Goal: Task Accomplishment & Management: Manage account settings

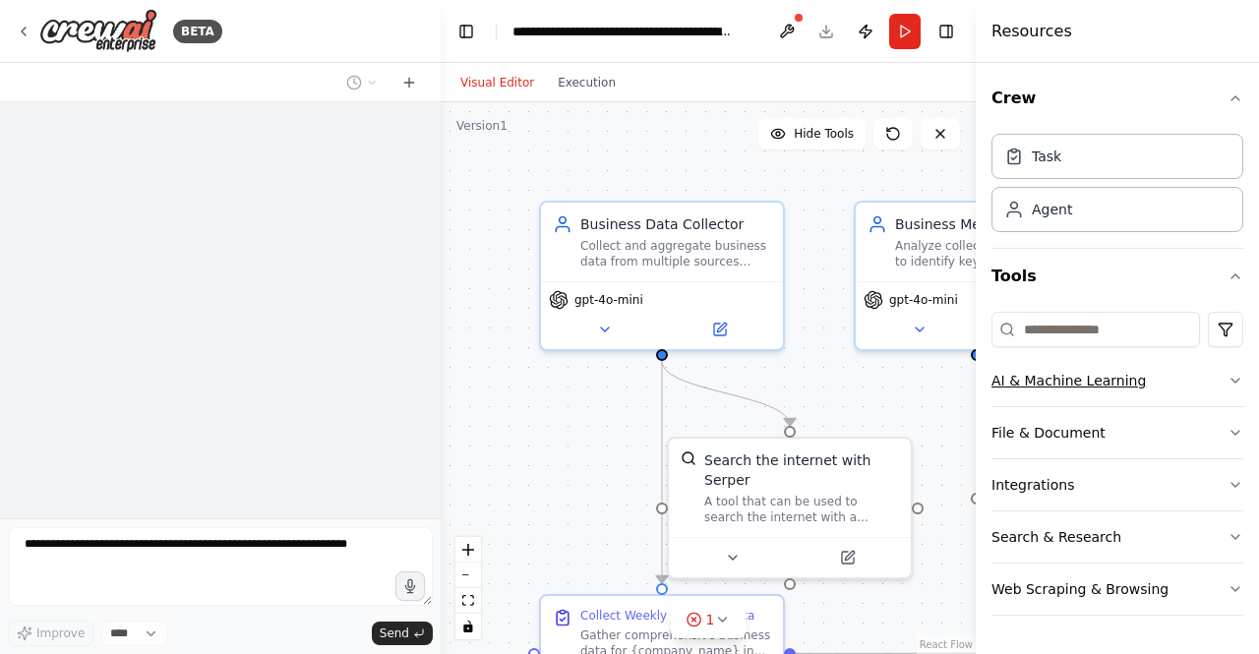
click at [1239, 379] on icon "button" at bounding box center [1236, 381] width 16 height 16
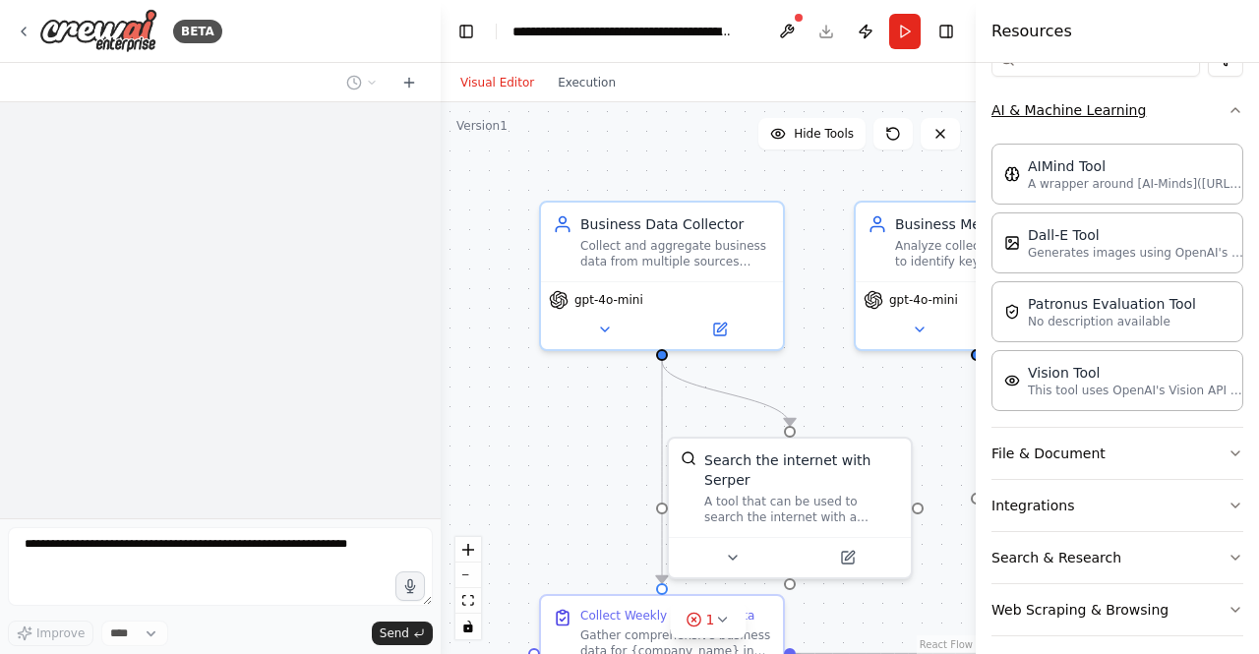
scroll to position [277, 0]
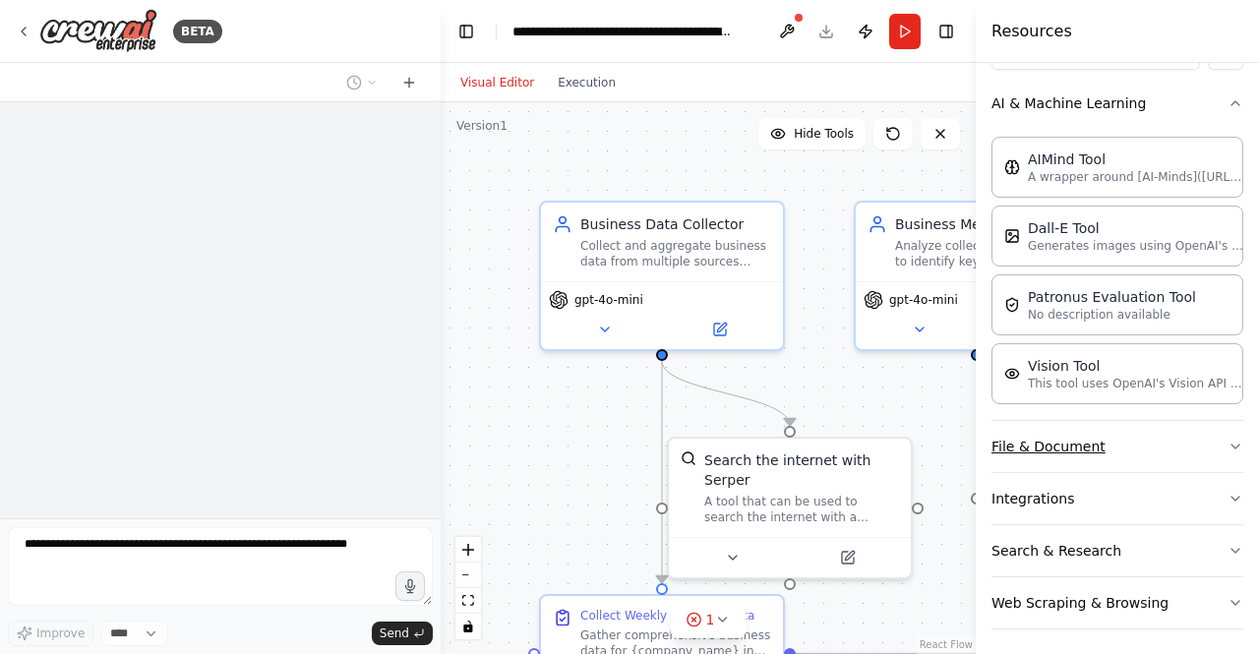
click at [1228, 439] on icon "button" at bounding box center [1236, 447] width 16 height 16
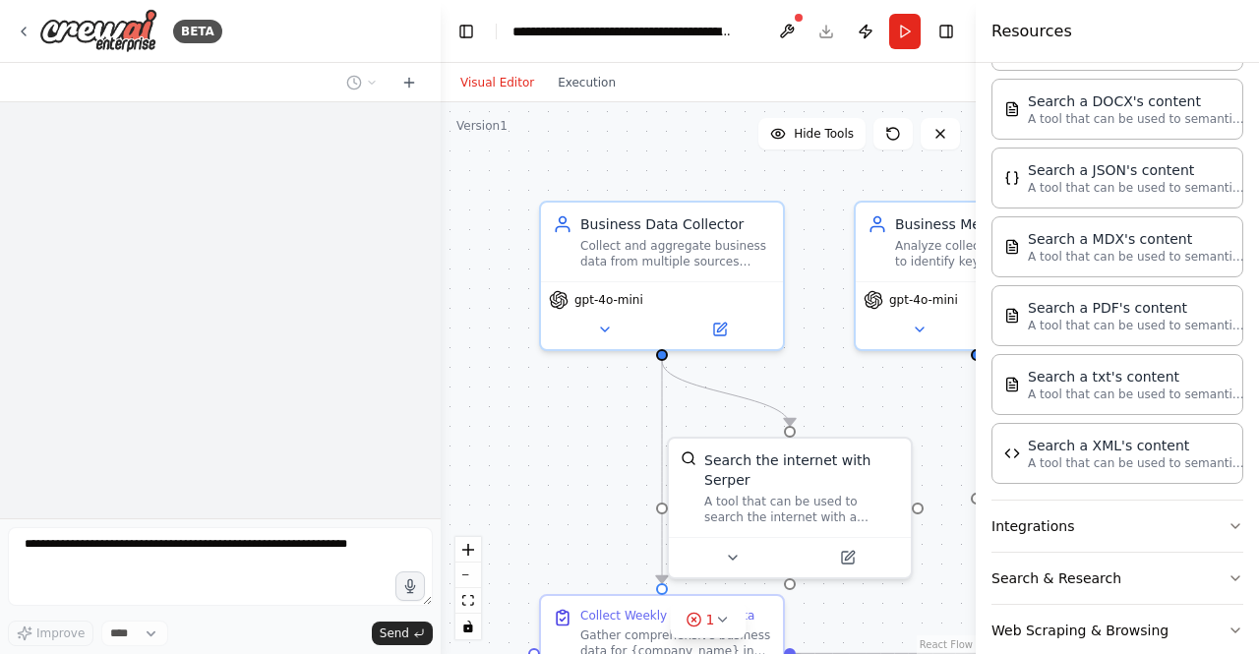
scroll to position [771, 0]
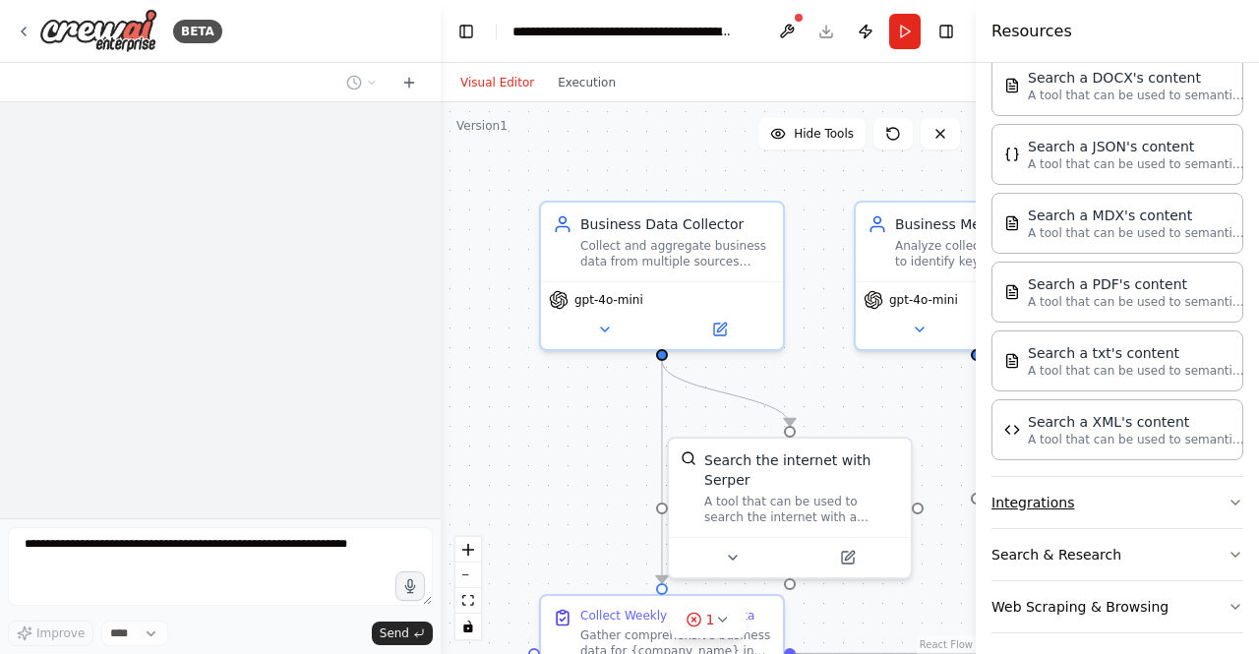
click at [1228, 495] on icon "button" at bounding box center [1236, 503] width 16 height 16
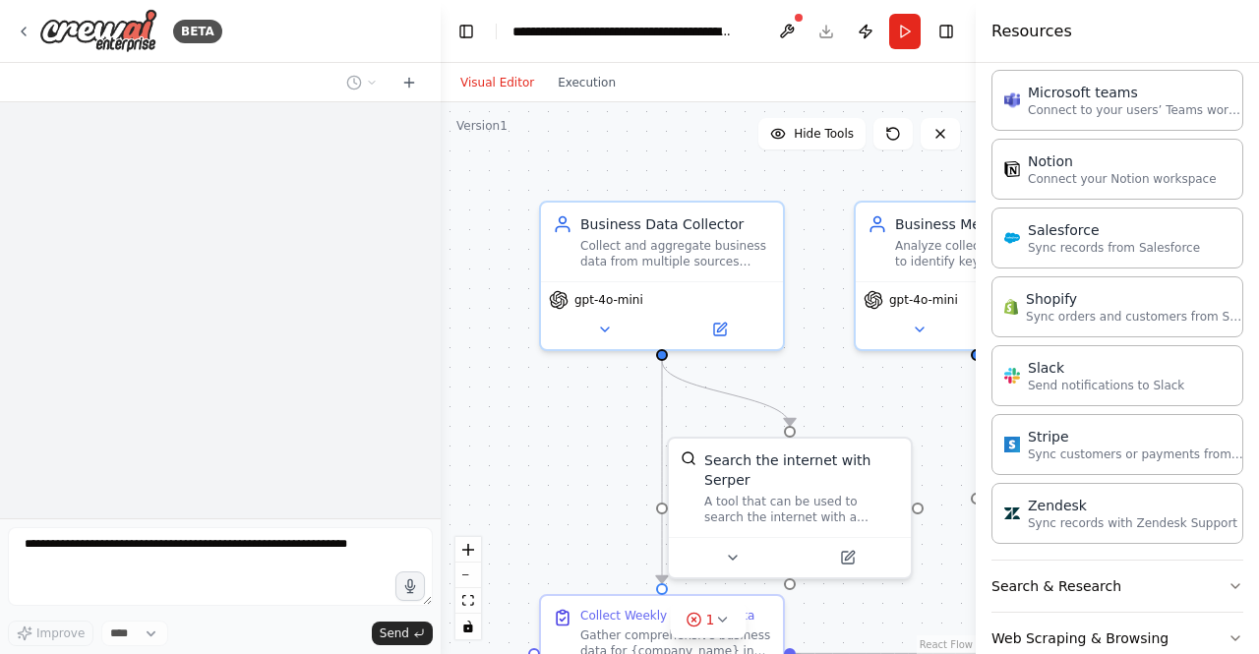
scroll to position [2083, 0]
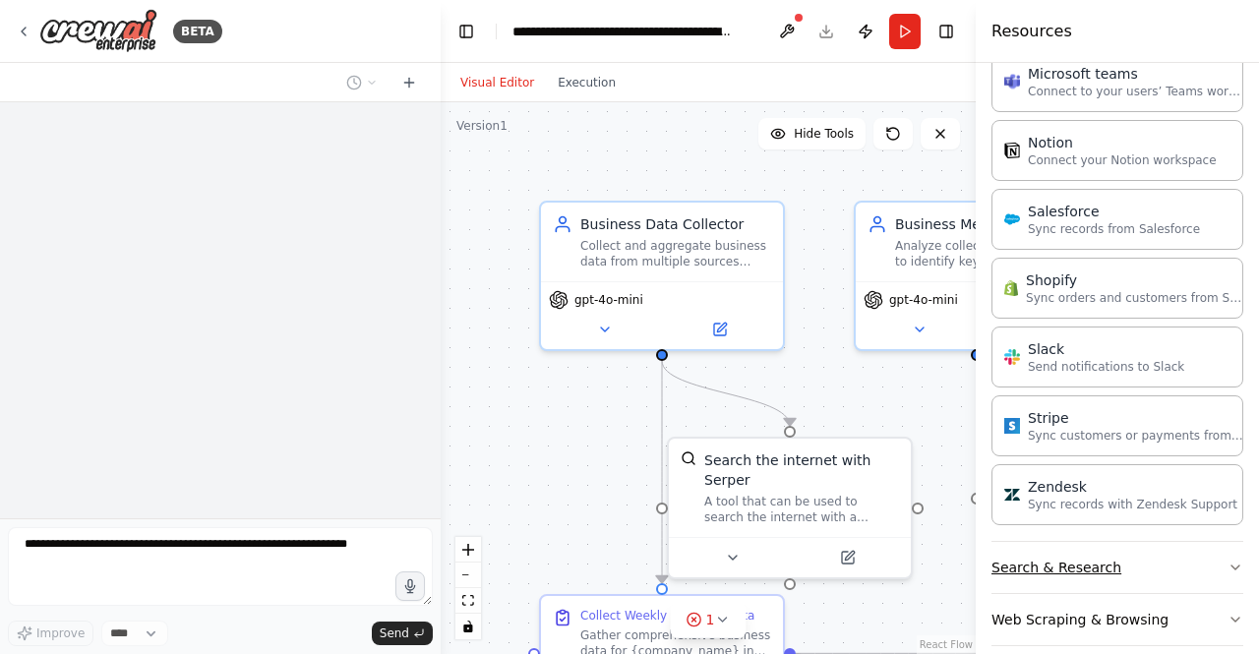
click at [1228, 560] on icon "button" at bounding box center [1236, 568] width 16 height 16
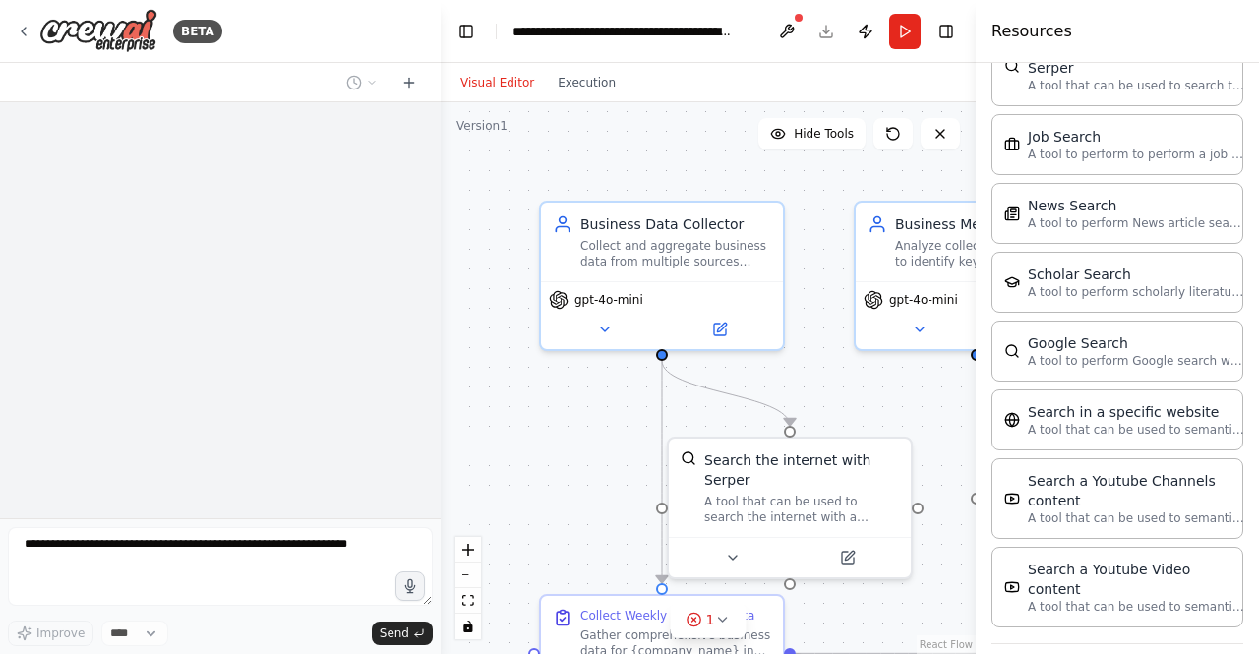
scroll to position [3074, 0]
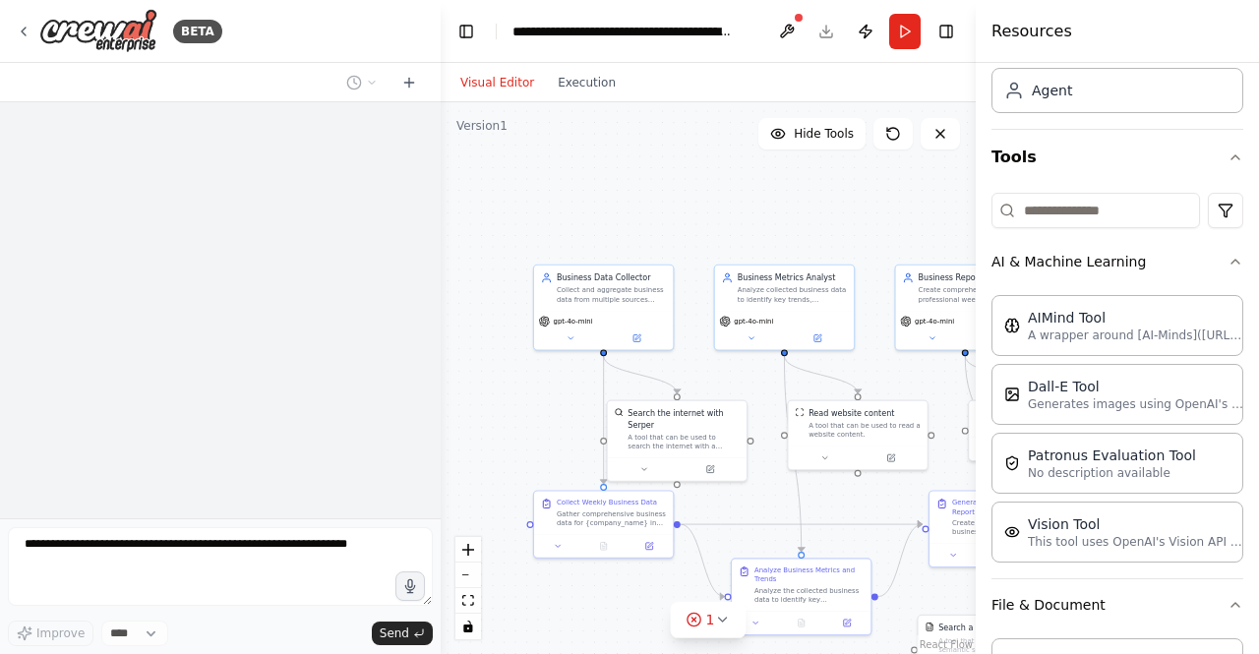
scroll to position [0, 0]
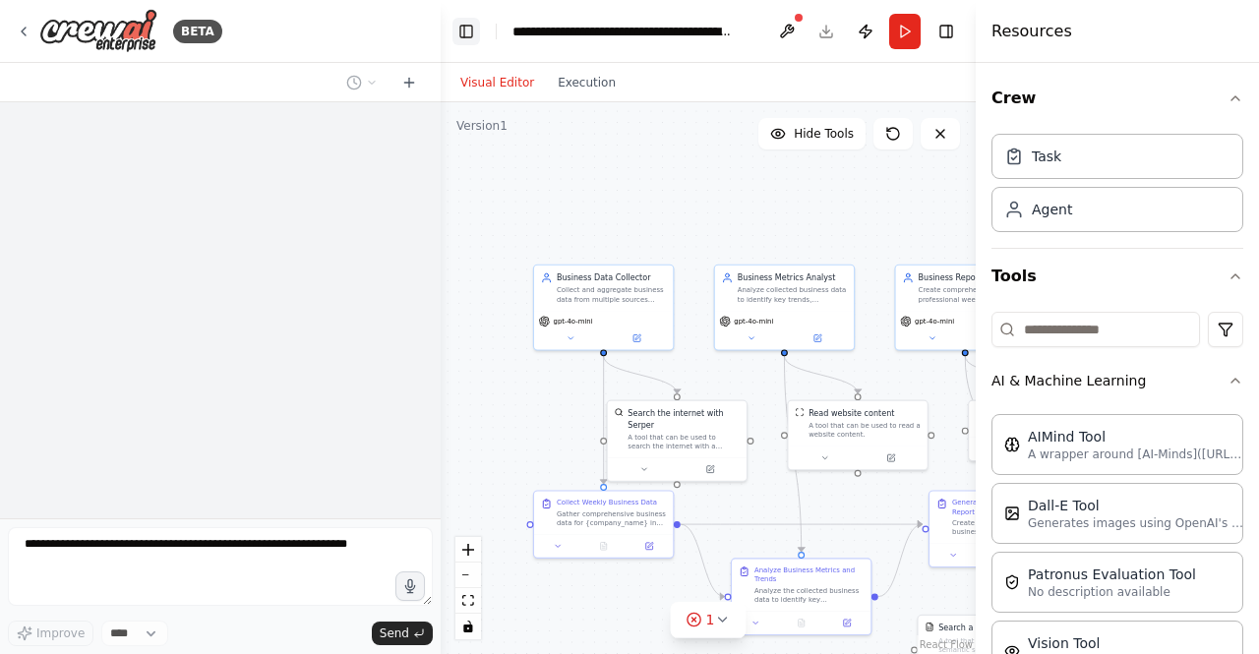
click at [469, 29] on button "Toggle Left Sidebar" at bounding box center [467, 32] width 28 height 28
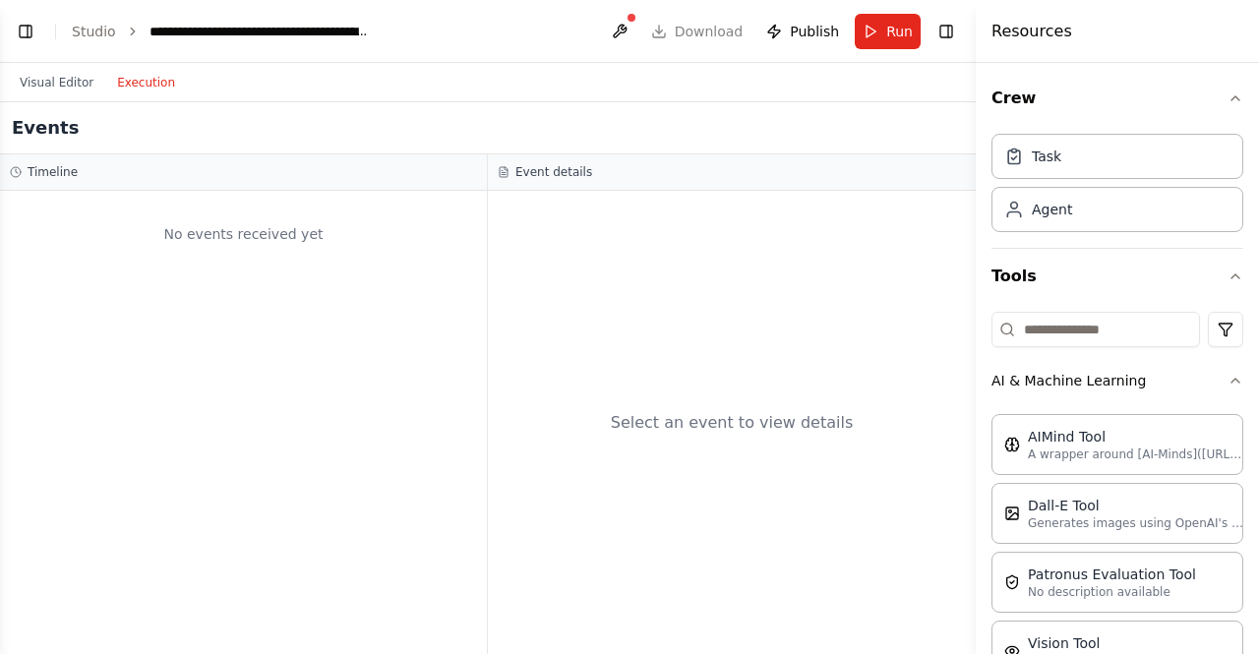
click at [130, 87] on button "Execution" at bounding box center [146, 83] width 82 height 24
click at [75, 80] on button "Visual Editor" at bounding box center [56, 83] width 97 height 24
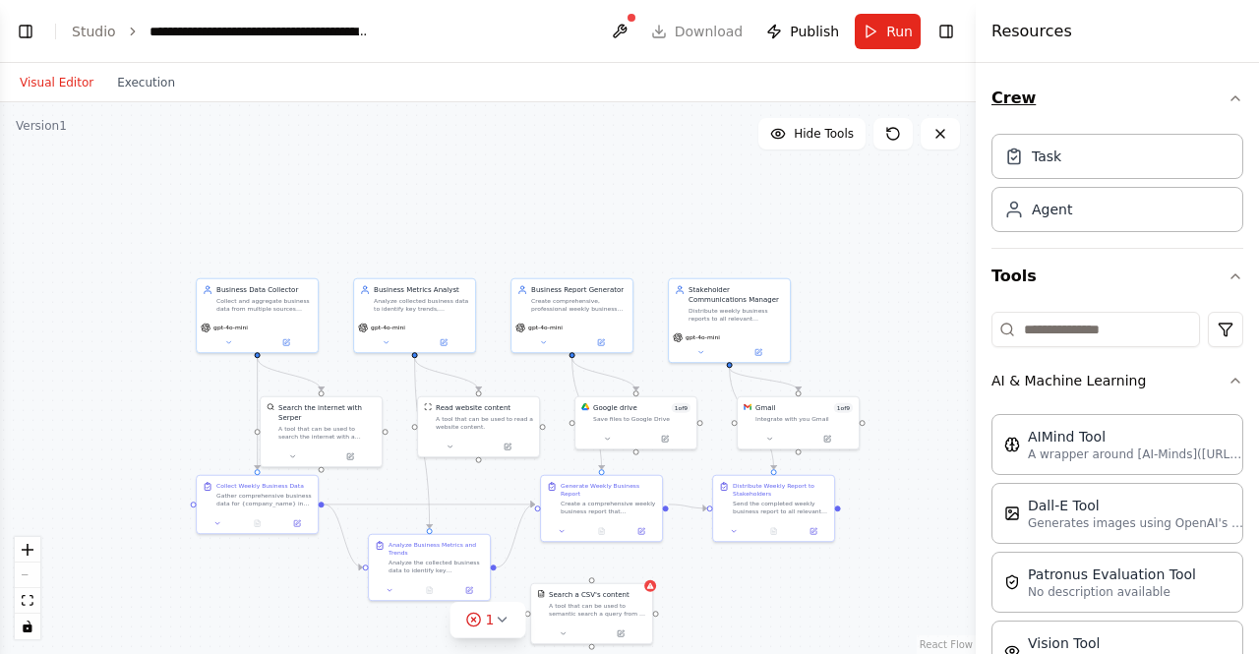
click at [1228, 101] on icon "button" at bounding box center [1236, 99] width 16 height 16
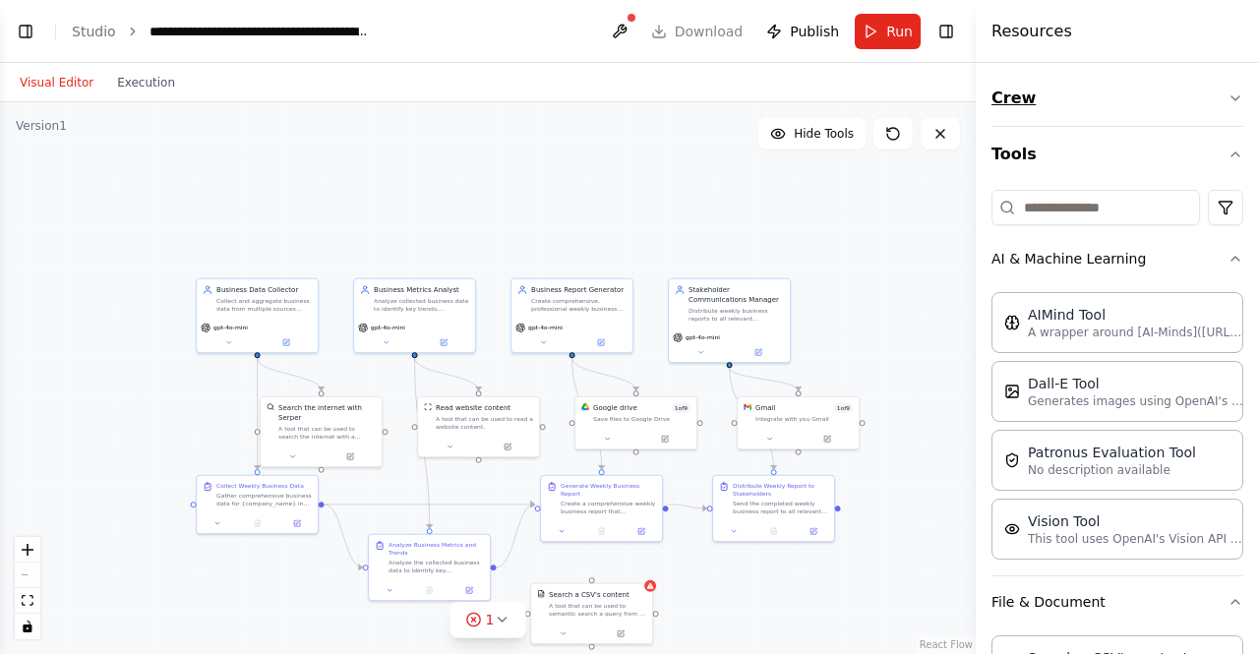
click at [1228, 101] on icon "button" at bounding box center [1236, 99] width 16 height 16
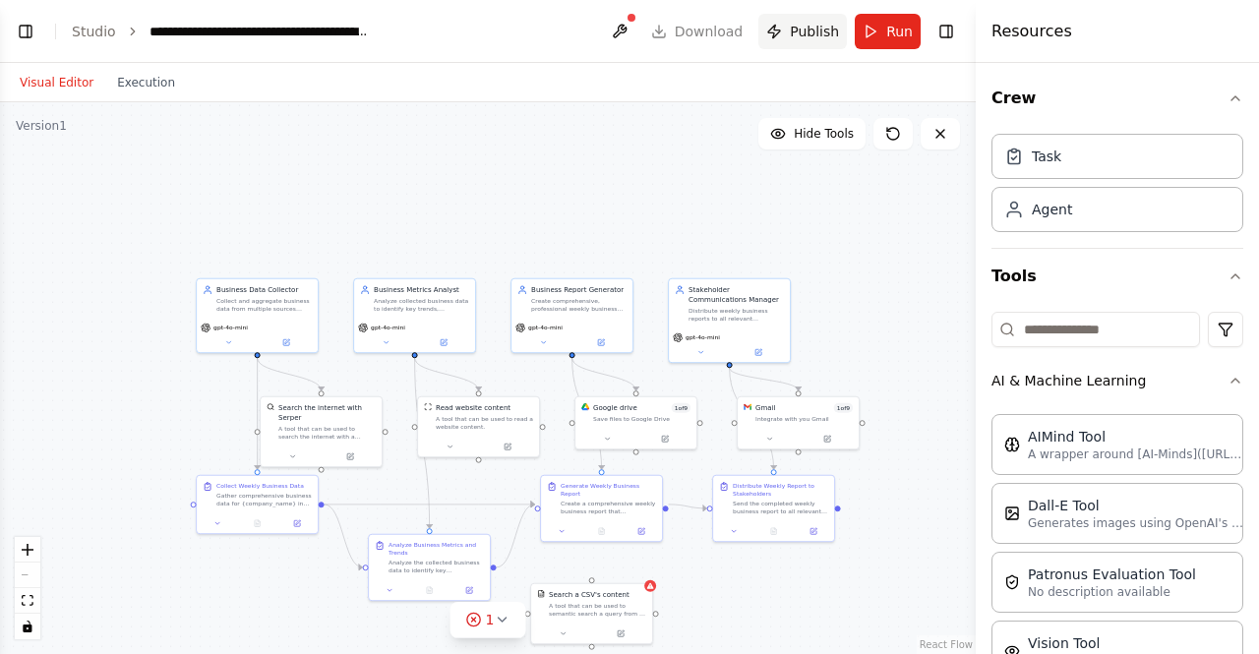
click at [801, 29] on span "Publish" at bounding box center [814, 32] width 49 height 20
click at [500, 617] on icon at bounding box center [502, 620] width 16 height 16
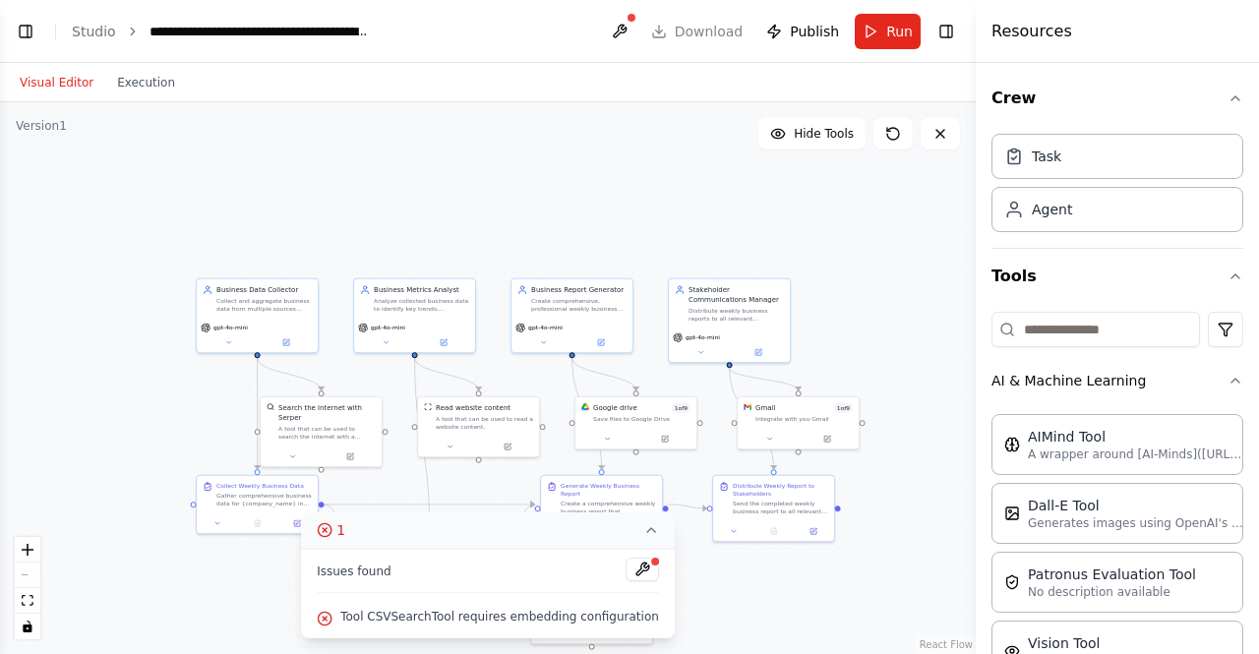
click at [331, 534] on circle at bounding box center [324, 529] width 13 height 13
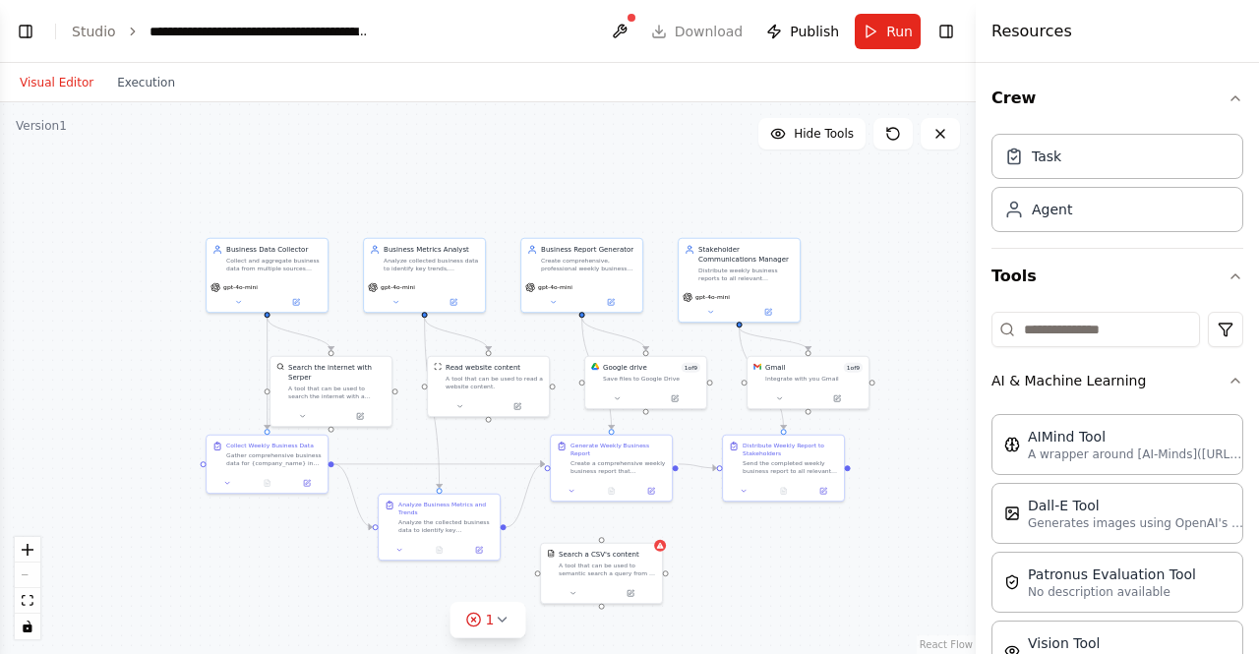
drag, startPoint x: 870, startPoint y: 588, endPoint x: 880, endPoint y: 548, distance: 41.5
click at [880, 548] on div ".deletable-edge-delete-btn { width: 20px; height: 20px; border: 0px solid #ffff…" at bounding box center [488, 378] width 976 height 552
click at [634, 25] on button at bounding box center [619, 31] width 31 height 35
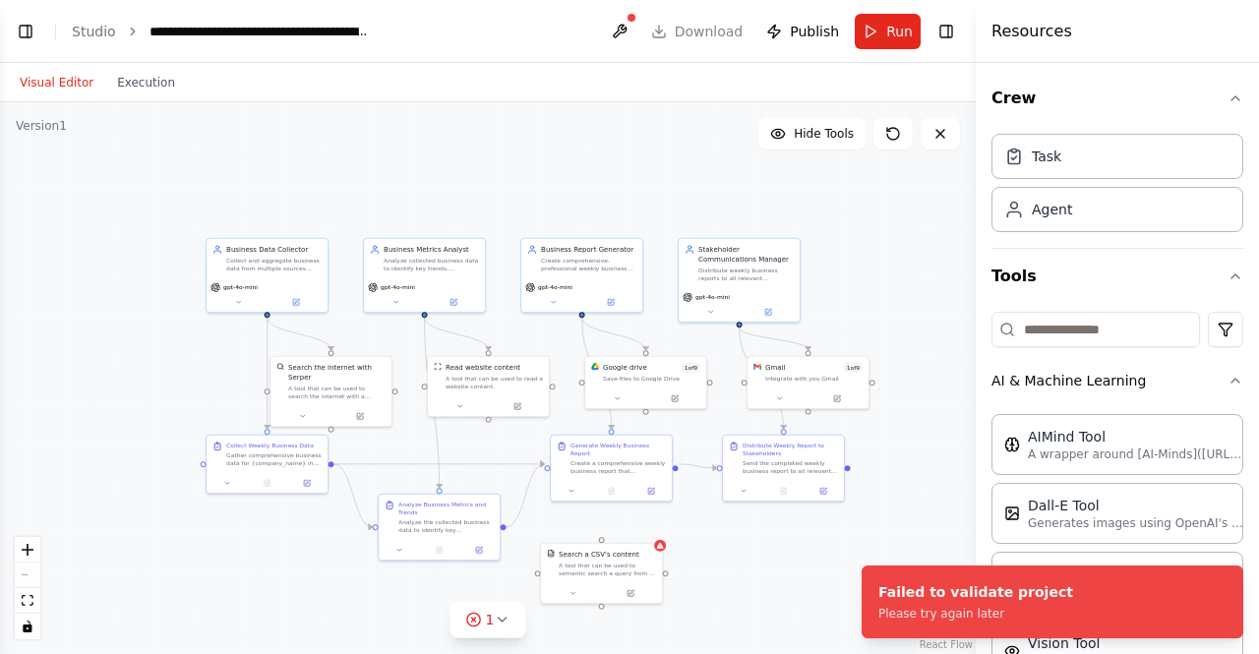
click at [638, 17] on div at bounding box center [632, 18] width 12 height 12
click at [631, 31] on button at bounding box center [619, 31] width 31 height 35
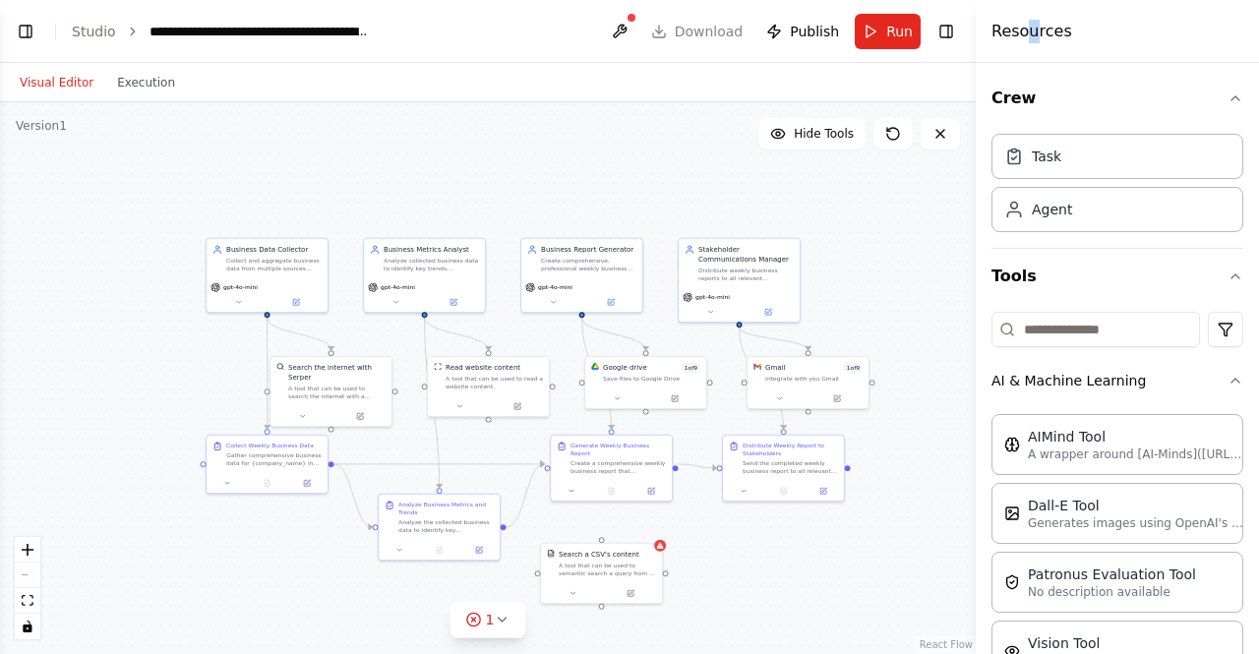
click at [1029, 34] on h4 "Resources" at bounding box center [1032, 32] width 81 height 24
click at [626, 184] on div ".deletable-edge-delete-btn { width: 20px; height: 20px; border: 0px solid #ffff…" at bounding box center [488, 378] width 976 height 552
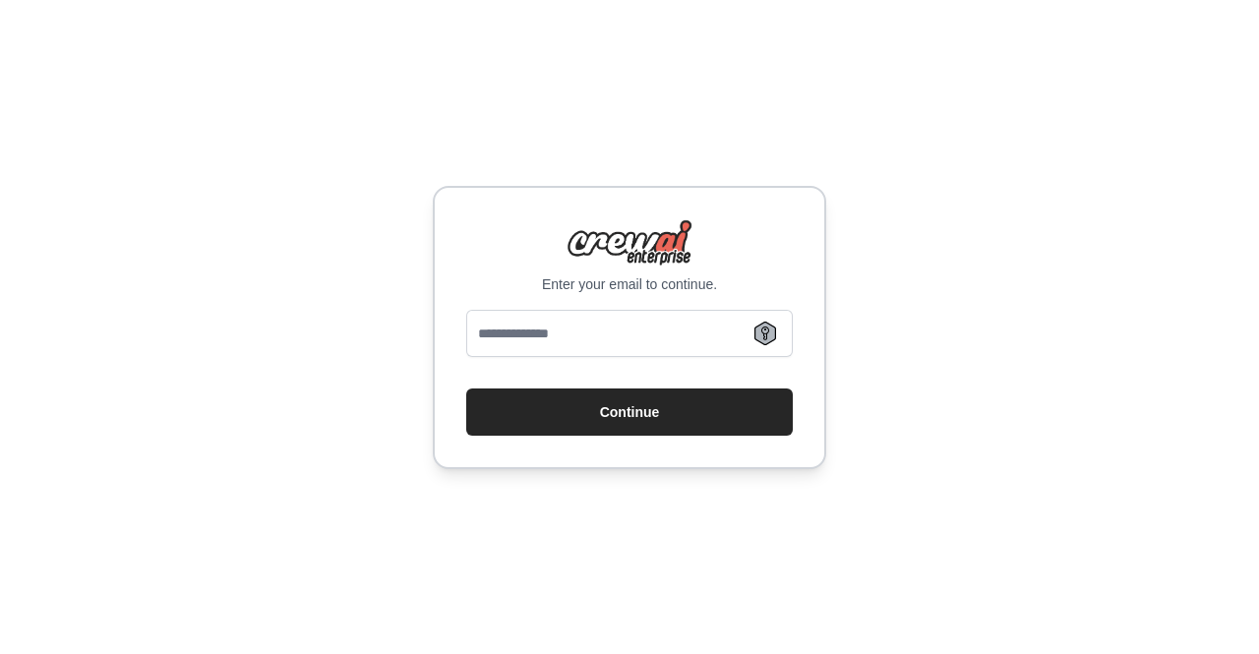
click at [656, 559] on div "Enter your email to continue. Continue" at bounding box center [629, 327] width 1259 height 654
click at [497, 340] on input "email" at bounding box center [629, 333] width 327 height 47
click at [591, 326] on input "********" at bounding box center [629, 333] width 327 height 47
type input "**********"
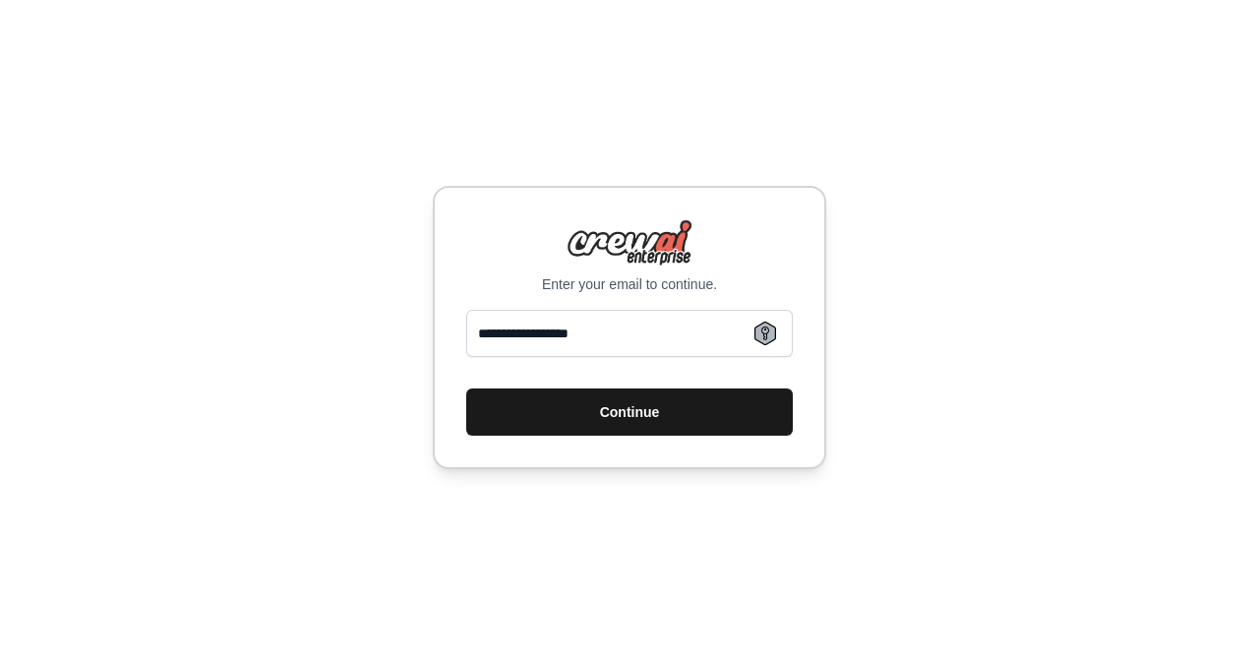
click at [644, 413] on button "Continue" at bounding box center [629, 412] width 327 height 47
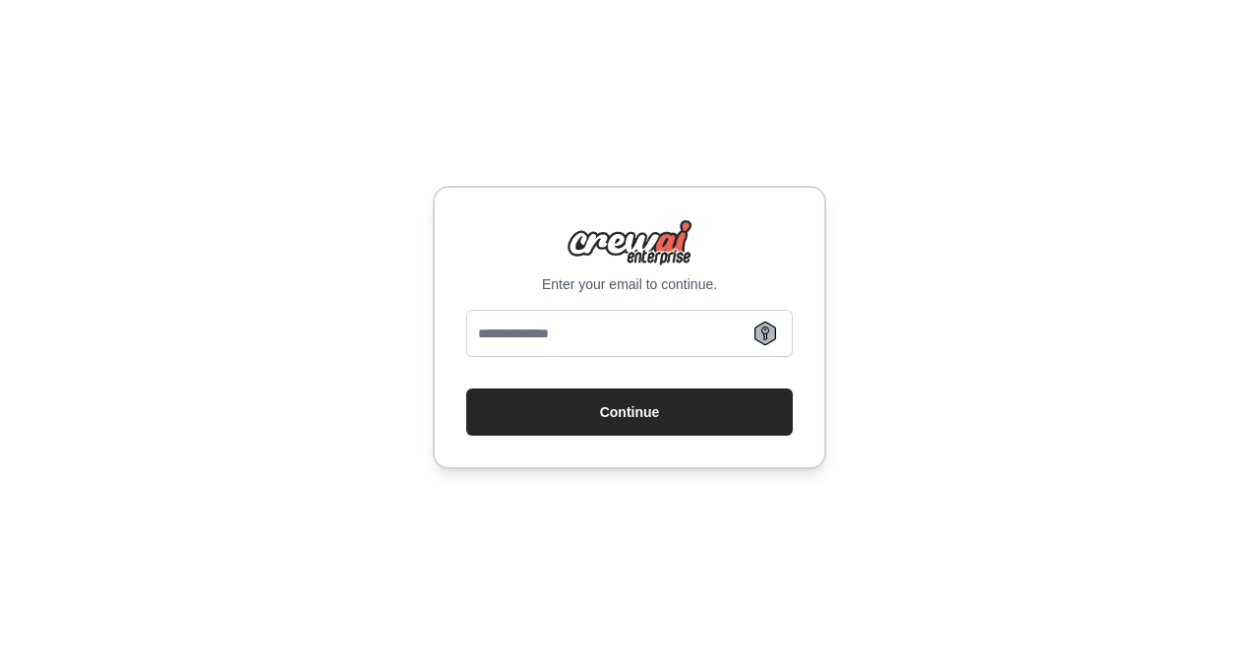
click at [614, 338] on input "email" at bounding box center [629, 333] width 327 height 47
click at [602, 339] on input "email" at bounding box center [629, 333] width 327 height 47
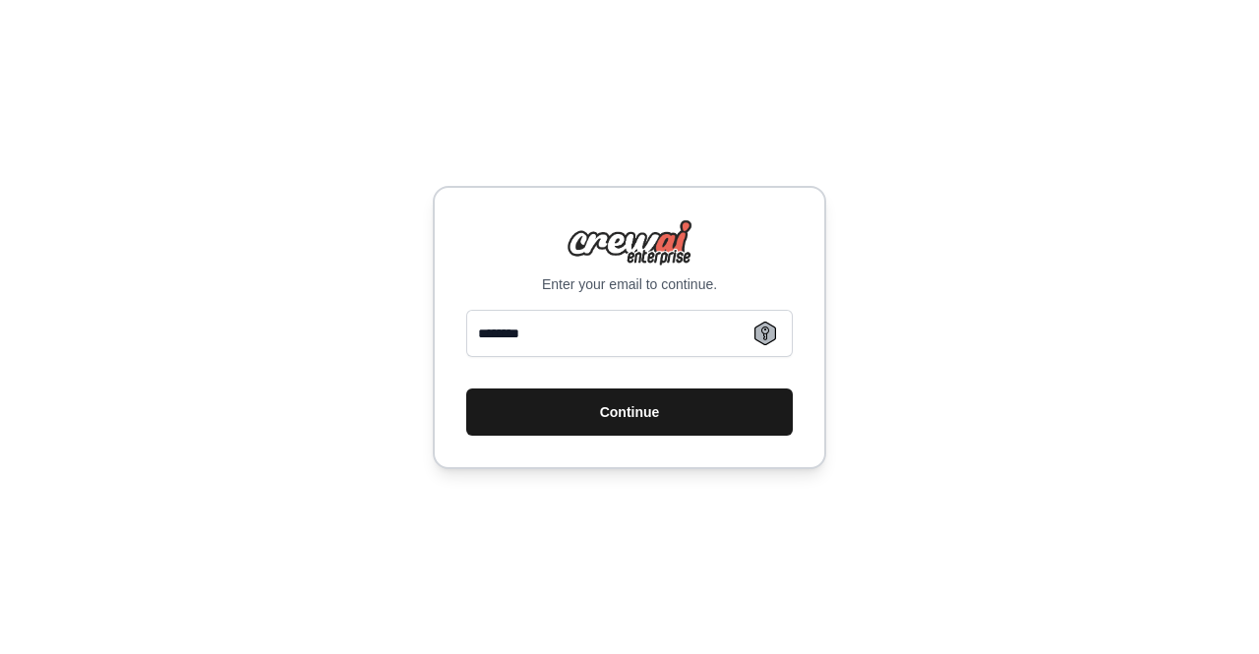
click at [630, 426] on button "Continue" at bounding box center [629, 412] width 327 height 47
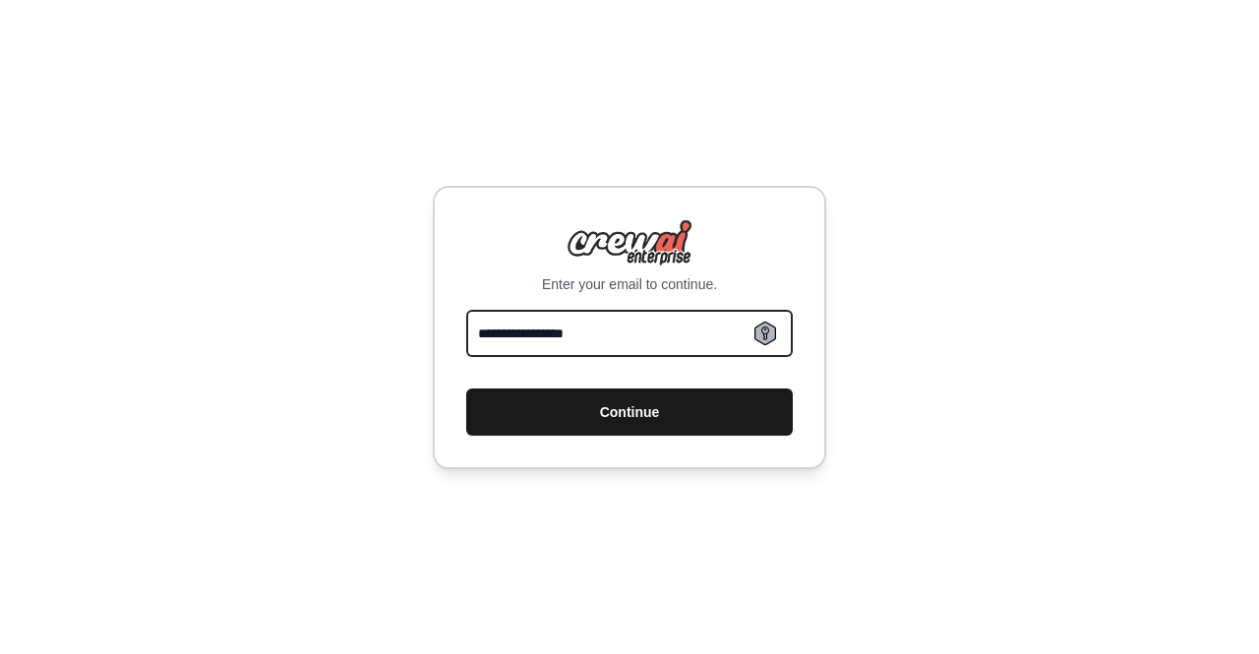
type input "**********"
click at [632, 428] on button "Continue" at bounding box center [629, 412] width 327 height 47
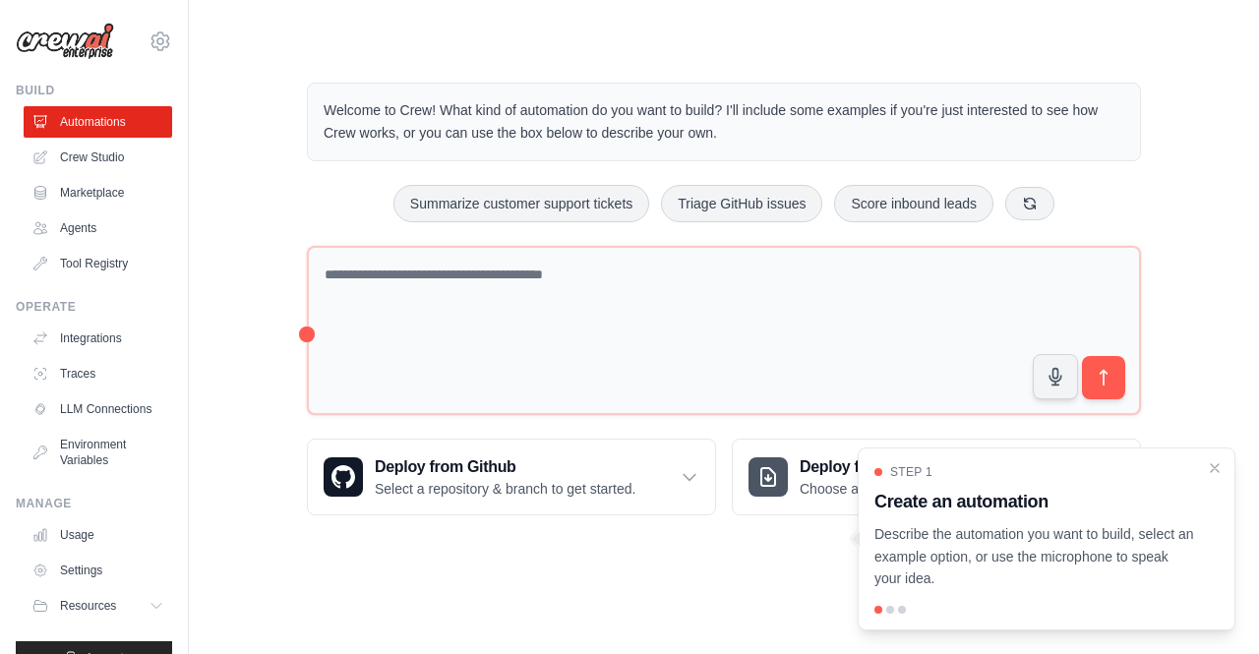
scroll to position [51, 0]
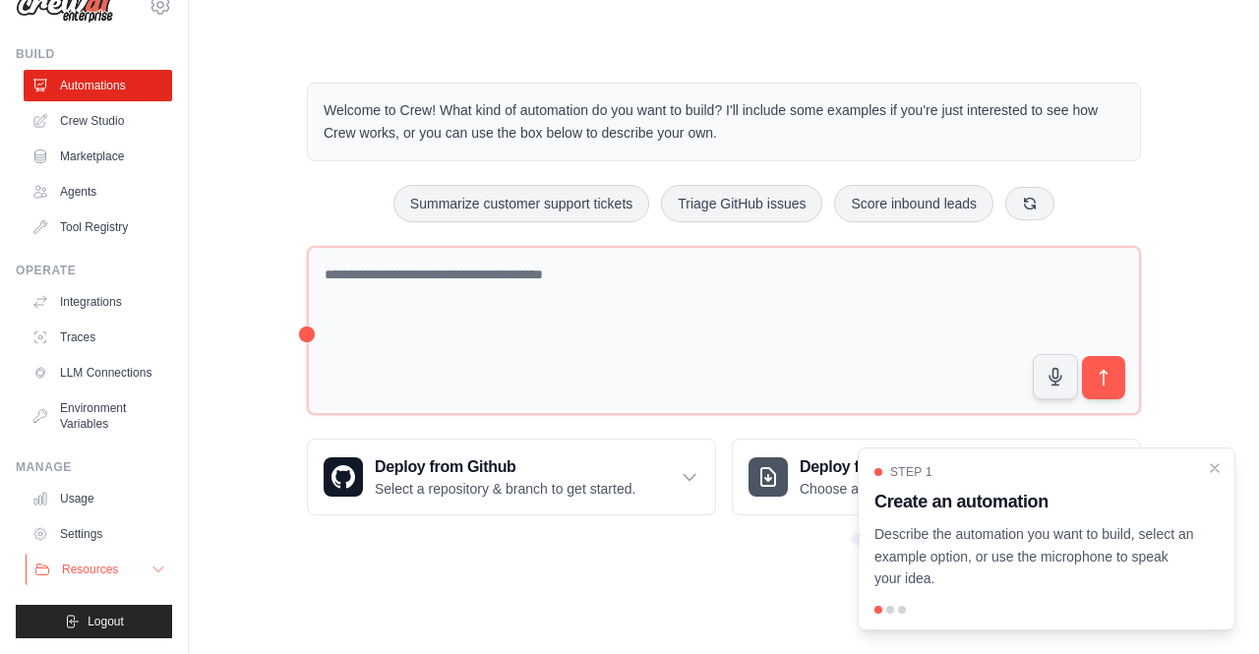
click at [135, 573] on button "Resources" at bounding box center [100, 569] width 149 height 31
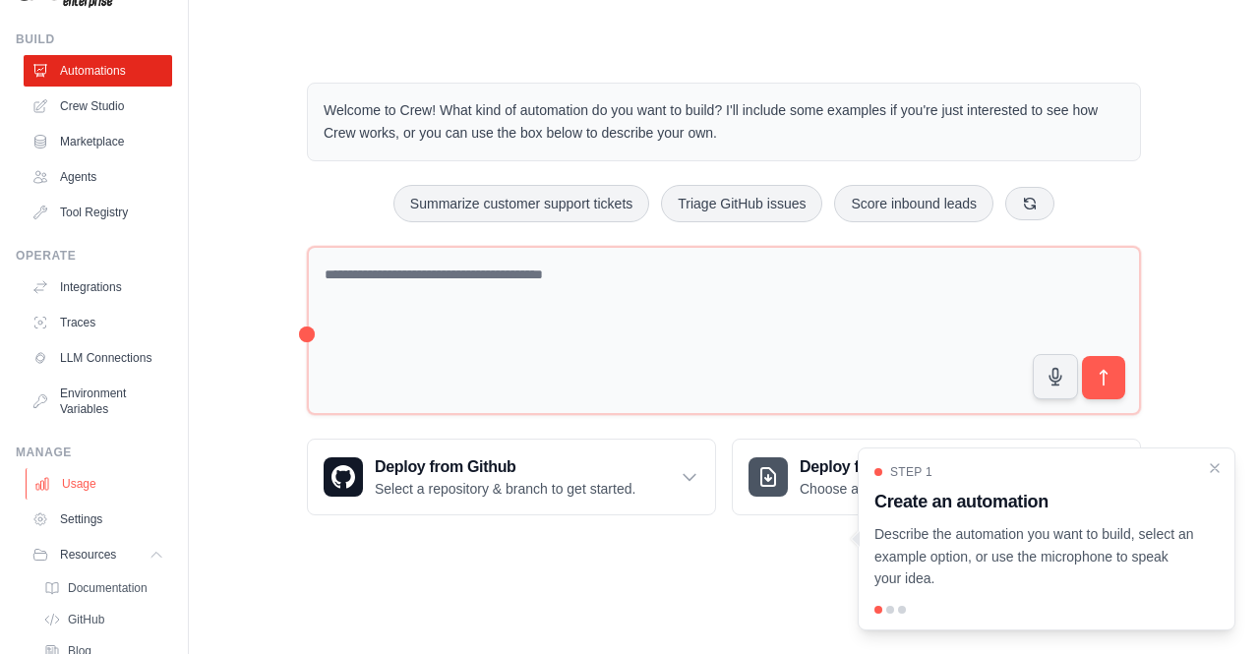
scroll to position [193, 0]
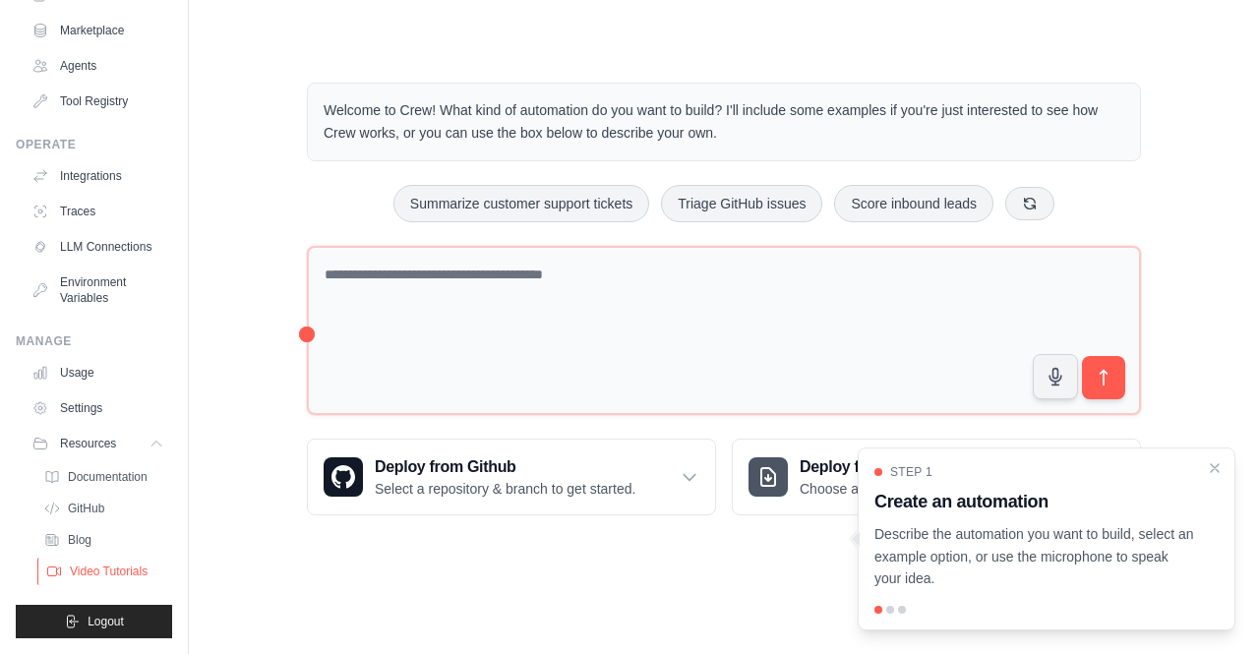
click at [96, 567] on span "Video Tutorials" at bounding box center [109, 572] width 78 height 16
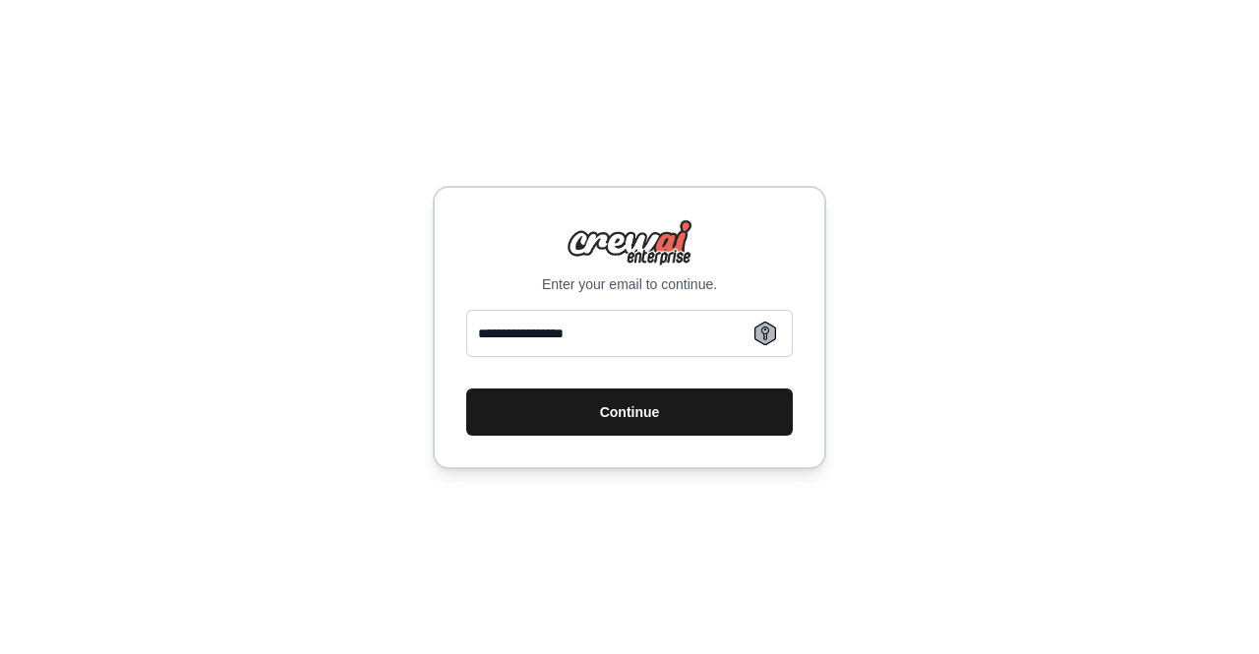
click at [630, 417] on button "Continue" at bounding box center [629, 412] width 327 height 47
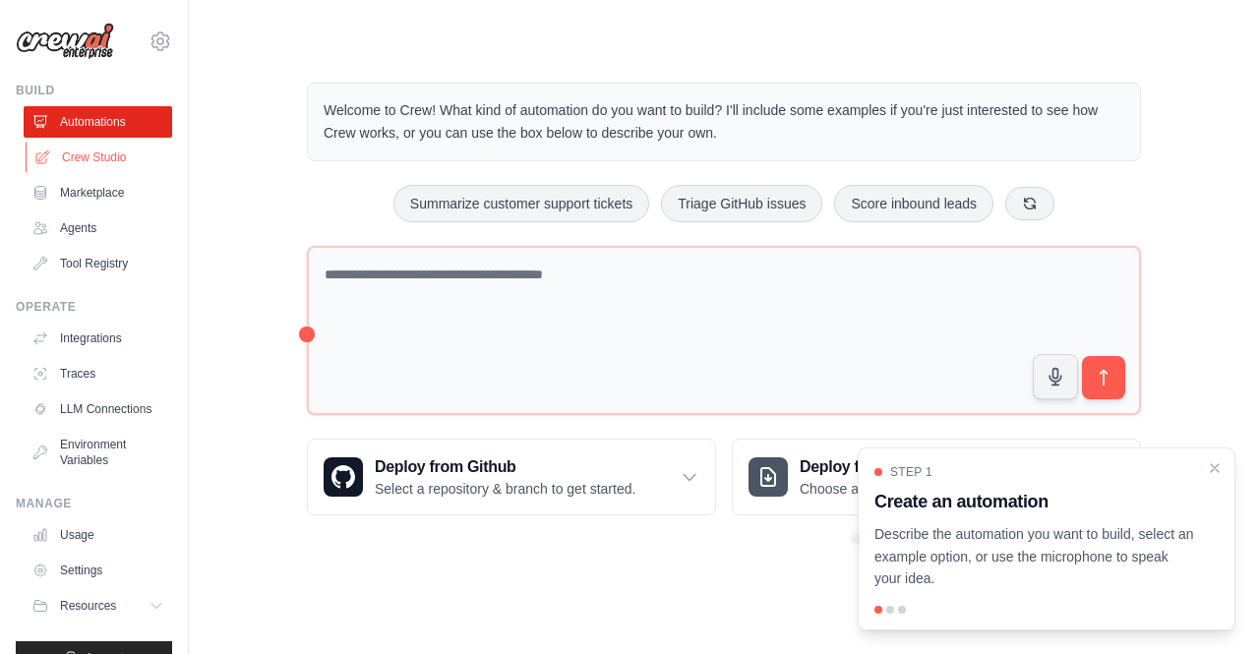
click at [94, 154] on link "Crew Studio" at bounding box center [100, 157] width 149 height 31
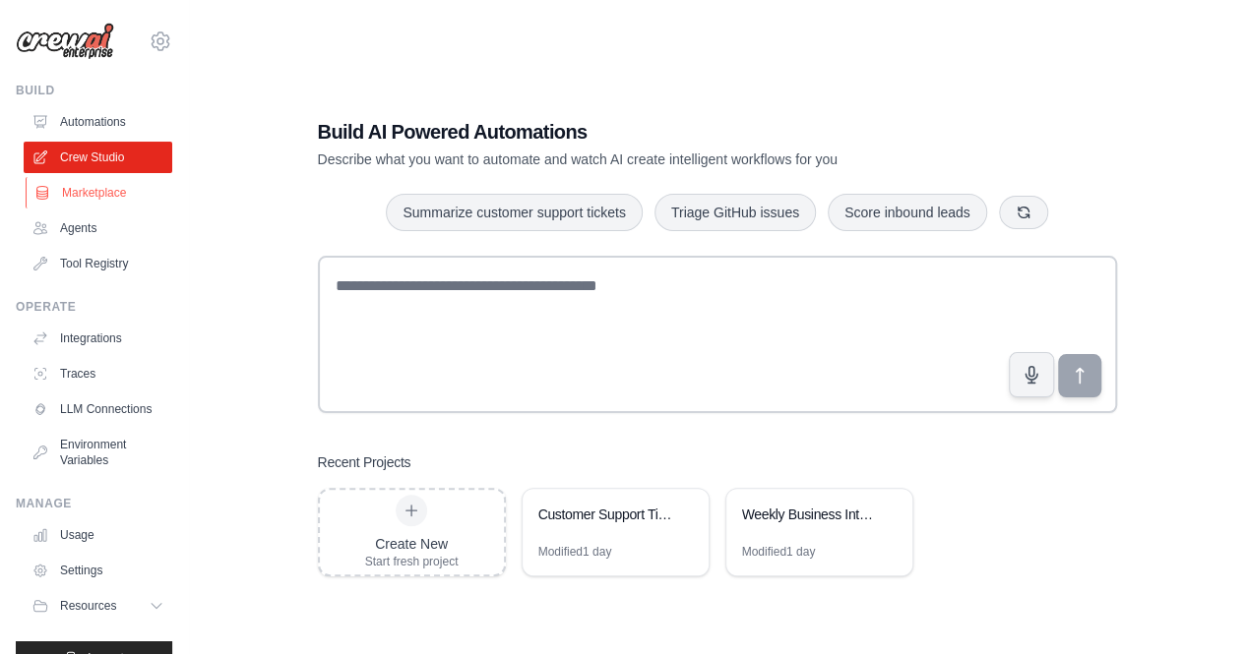
click at [96, 186] on link "Marketplace" at bounding box center [100, 192] width 149 height 31
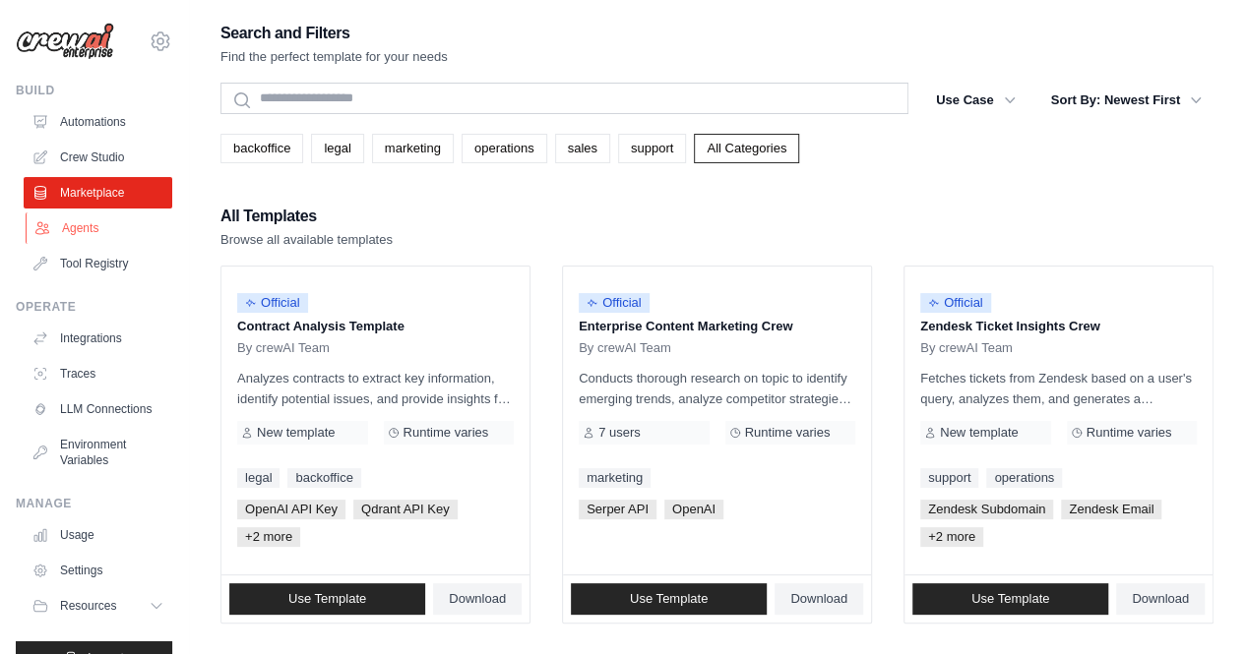
click at [89, 235] on link "Agents" at bounding box center [100, 228] width 149 height 31
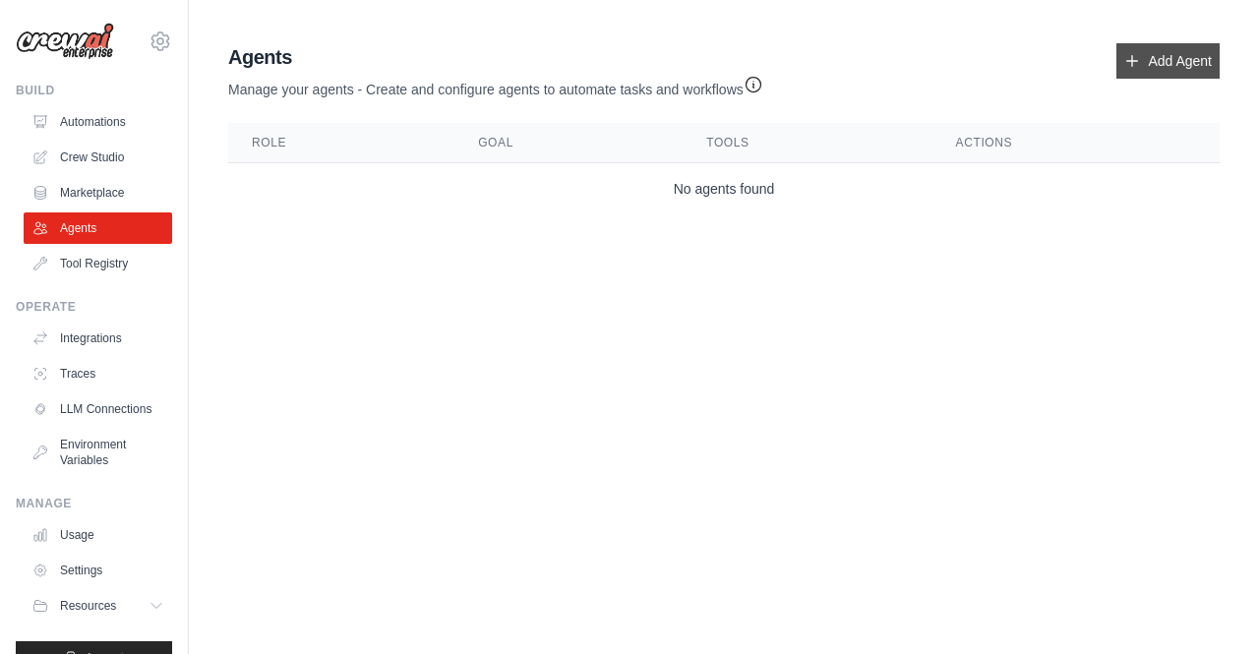
click at [1175, 68] on link "Add Agent" at bounding box center [1168, 60] width 103 height 35
click at [1152, 51] on link "Add Agent" at bounding box center [1168, 60] width 103 height 35
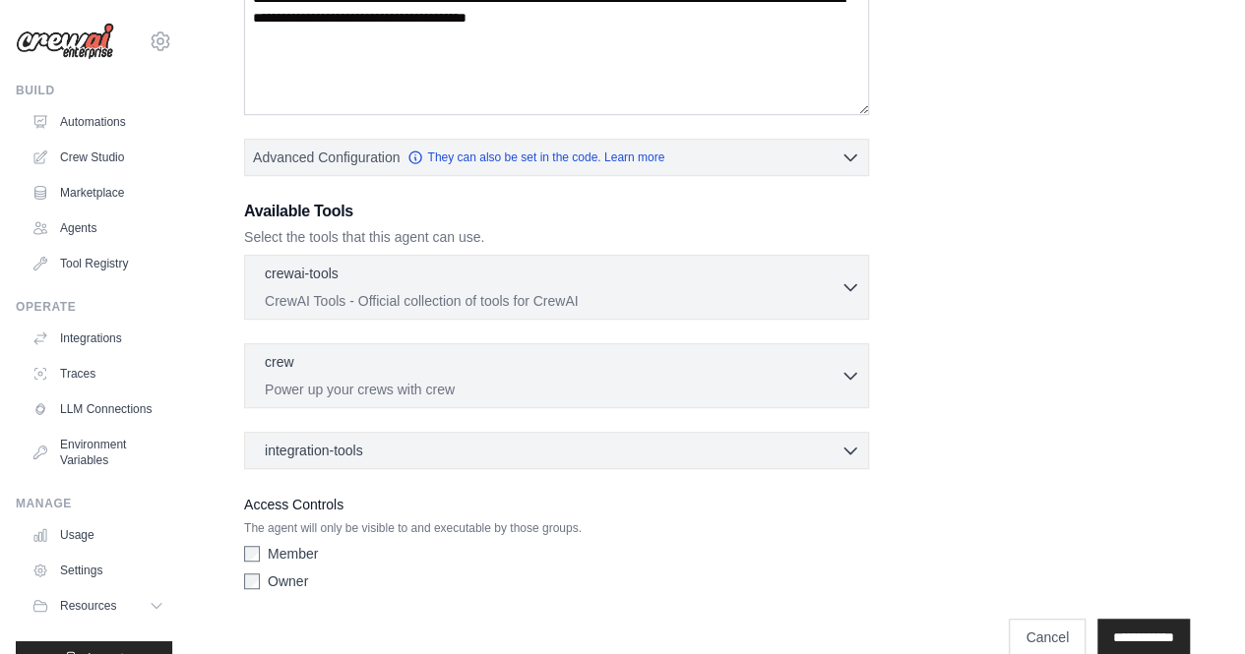
scroll to position [396, 0]
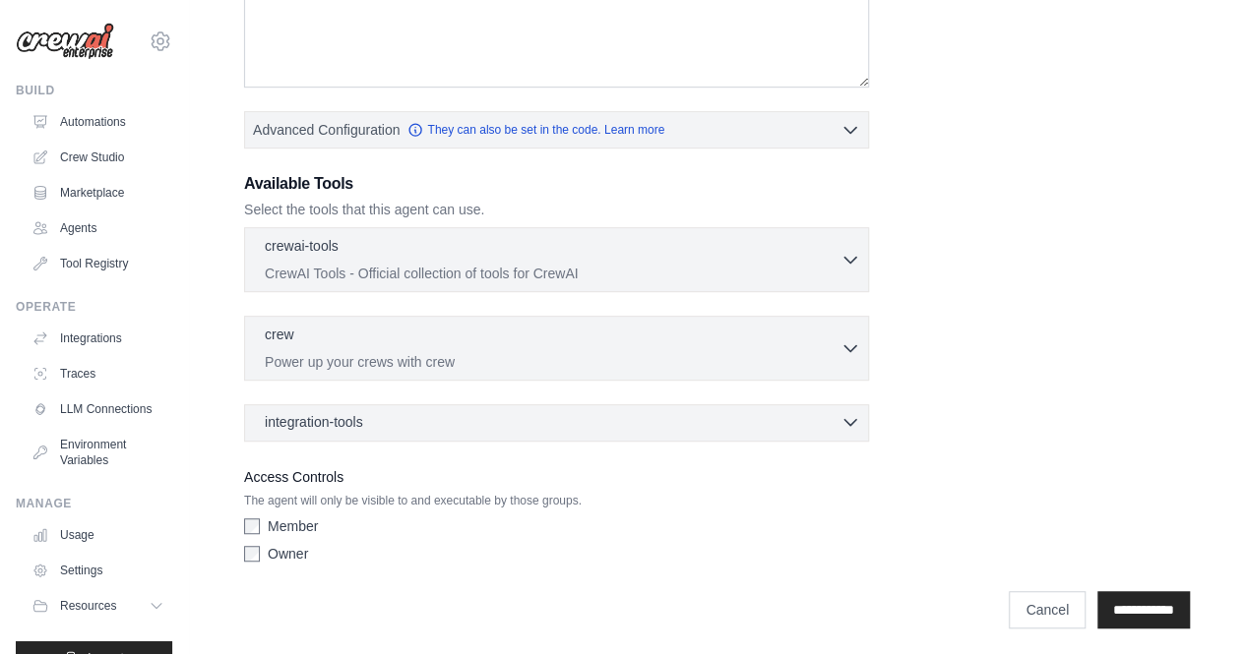
click at [846, 420] on icon "button" at bounding box center [850, 423] width 12 height 6
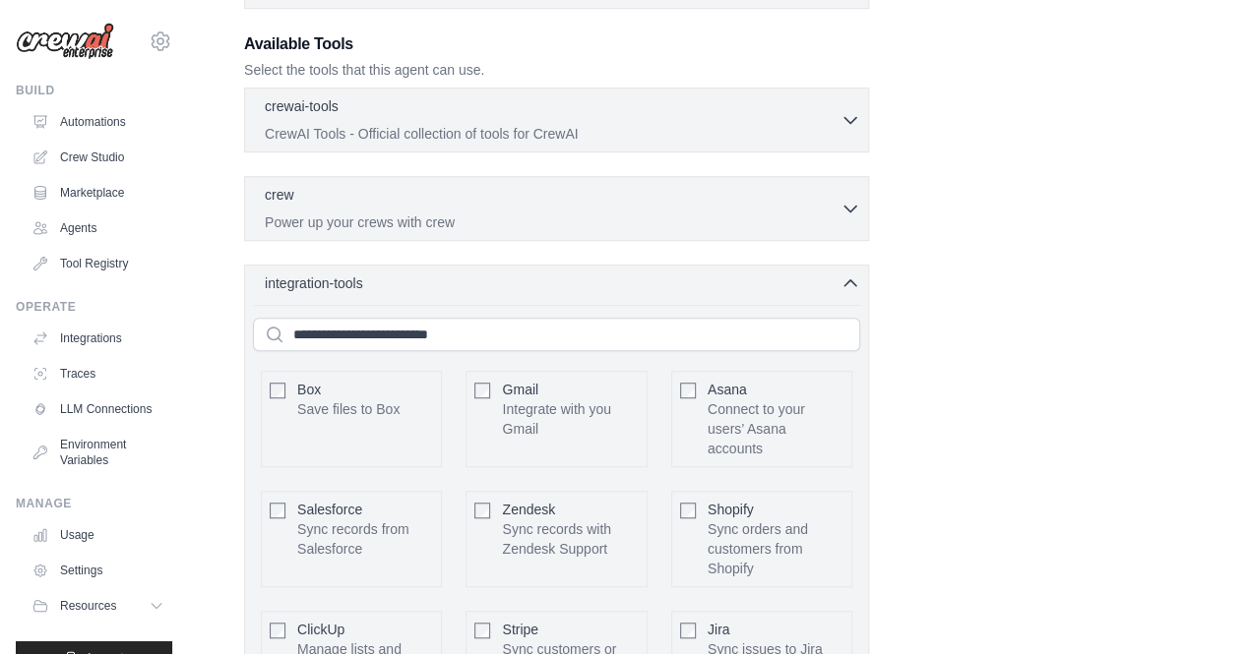
scroll to position [494, 0]
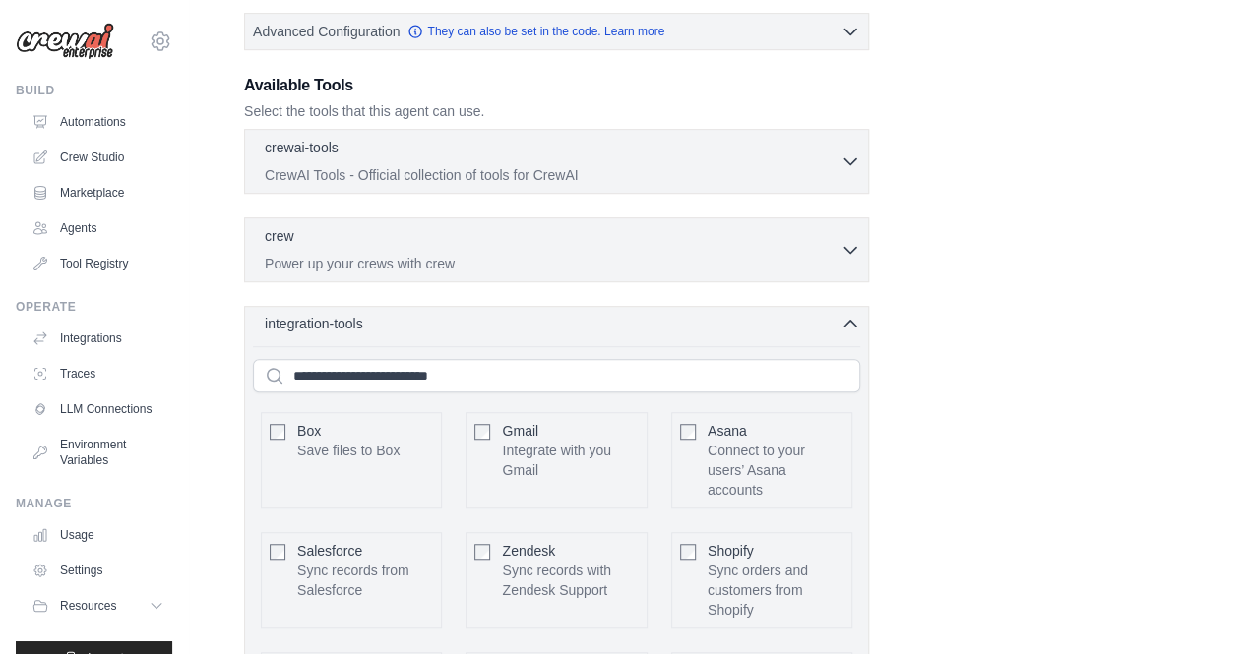
click at [852, 321] on icon "button" at bounding box center [850, 324] width 20 height 20
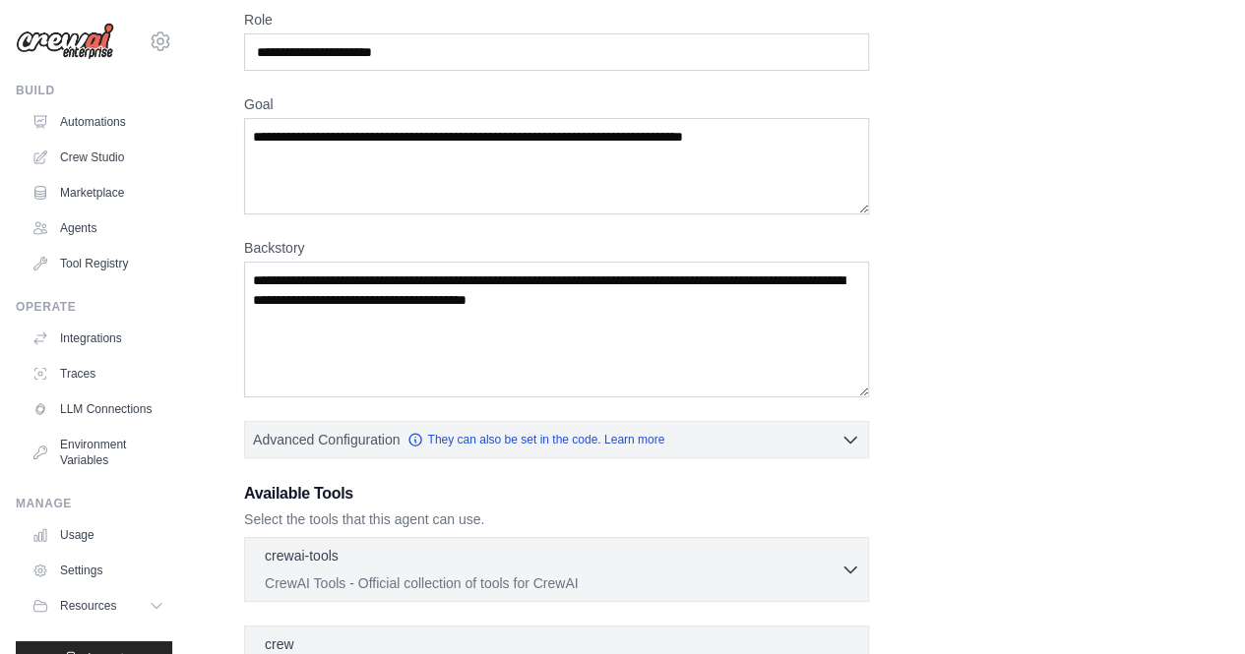
scroll to position [0, 0]
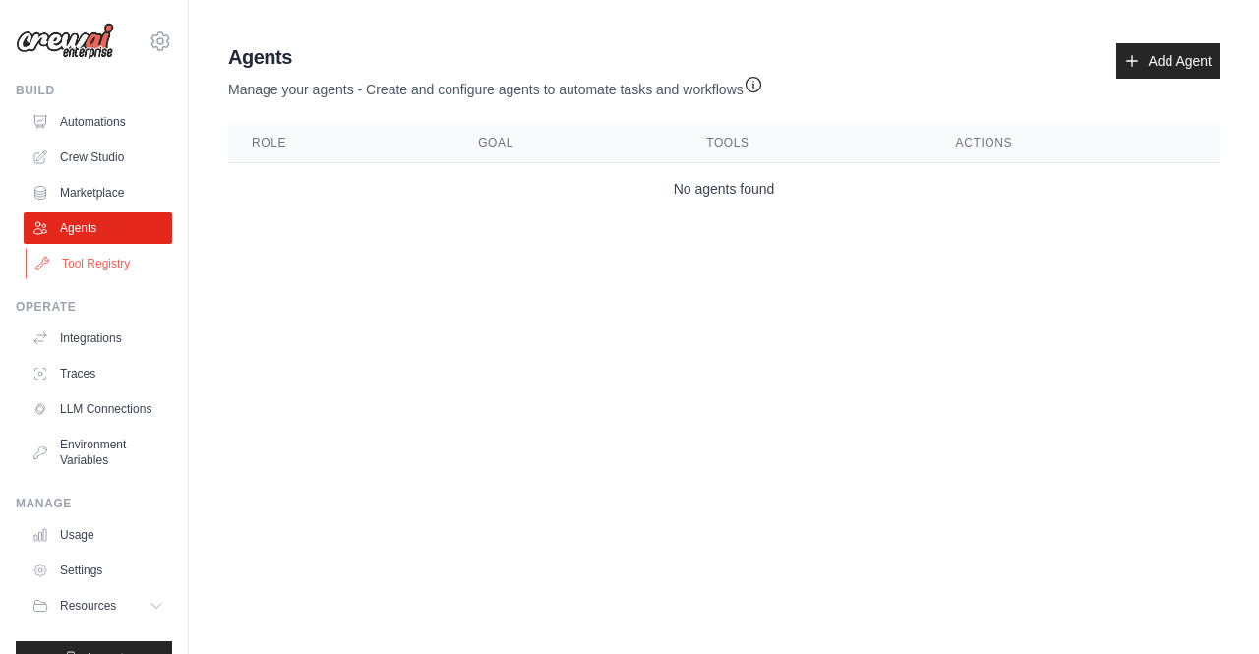
click at [83, 265] on link "Tool Registry" at bounding box center [100, 263] width 149 height 31
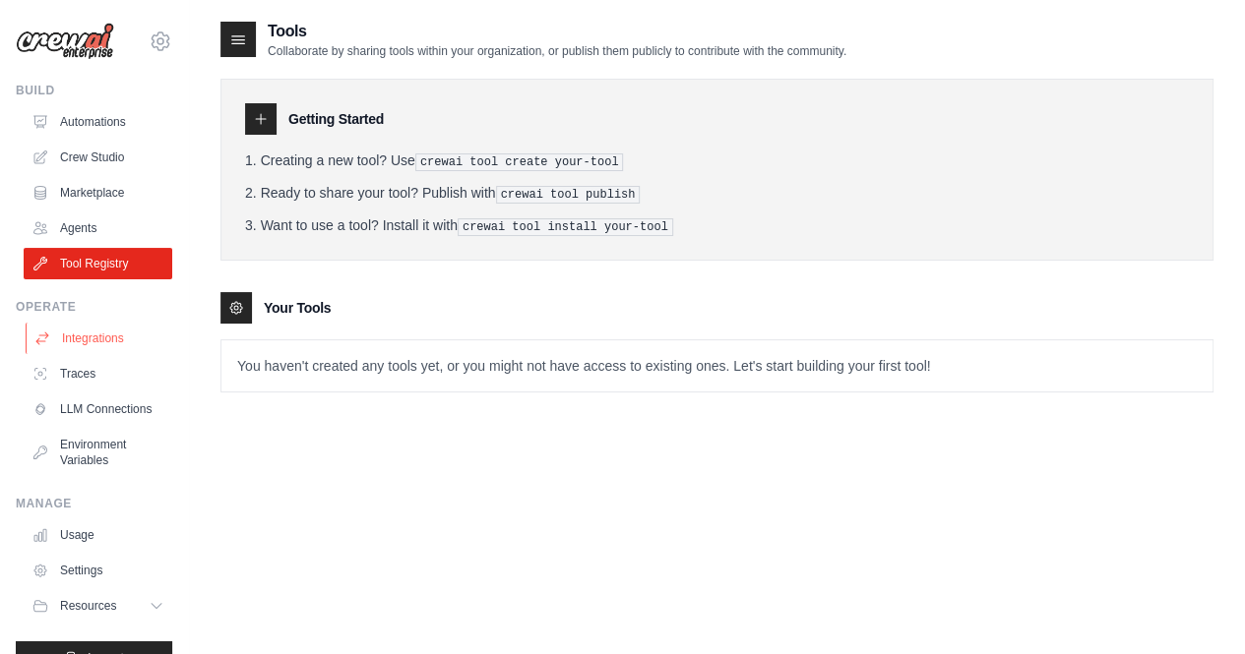
click at [83, 338] on link "Integrations" at bounding box center [100, 338] width 149 height 31
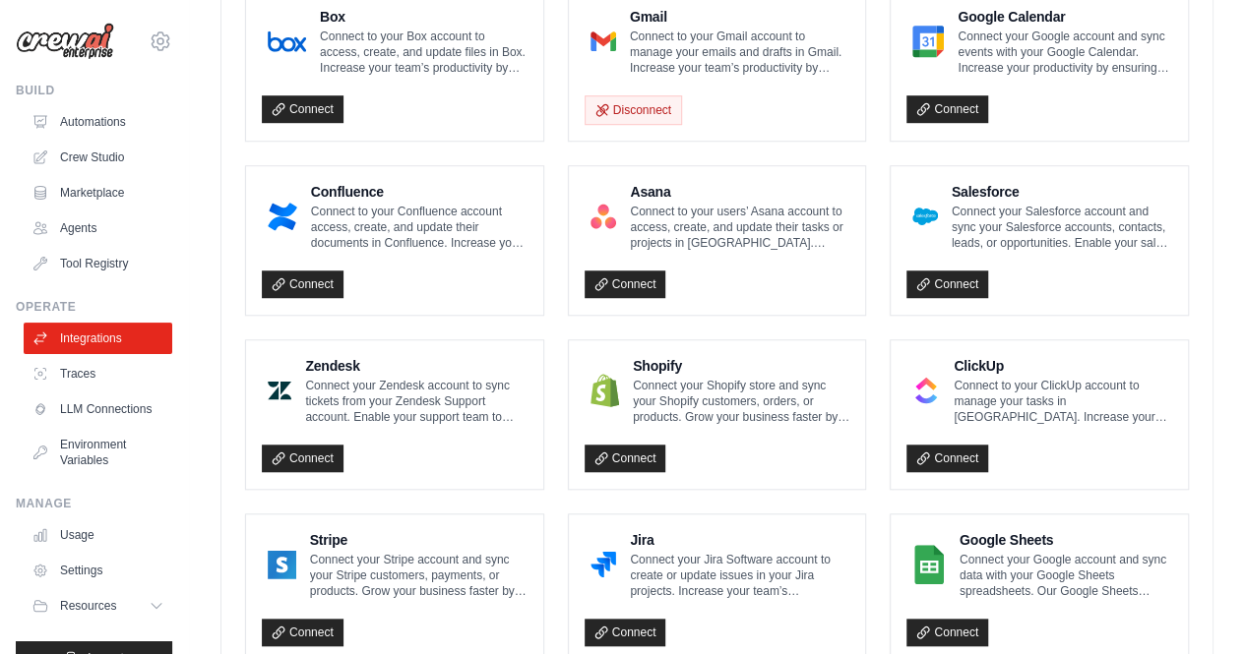
scroll to position [598, 0]
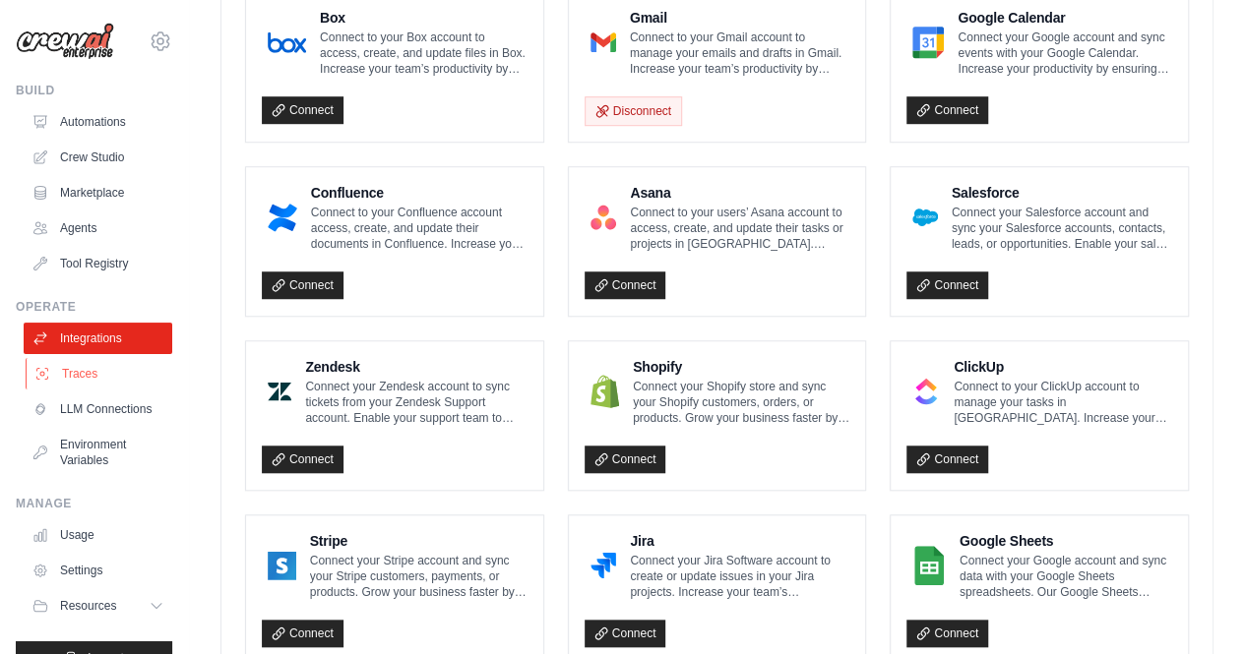
click at [86, 373] on link "Traces" at bounding box center [100, 373] width 149 height 31
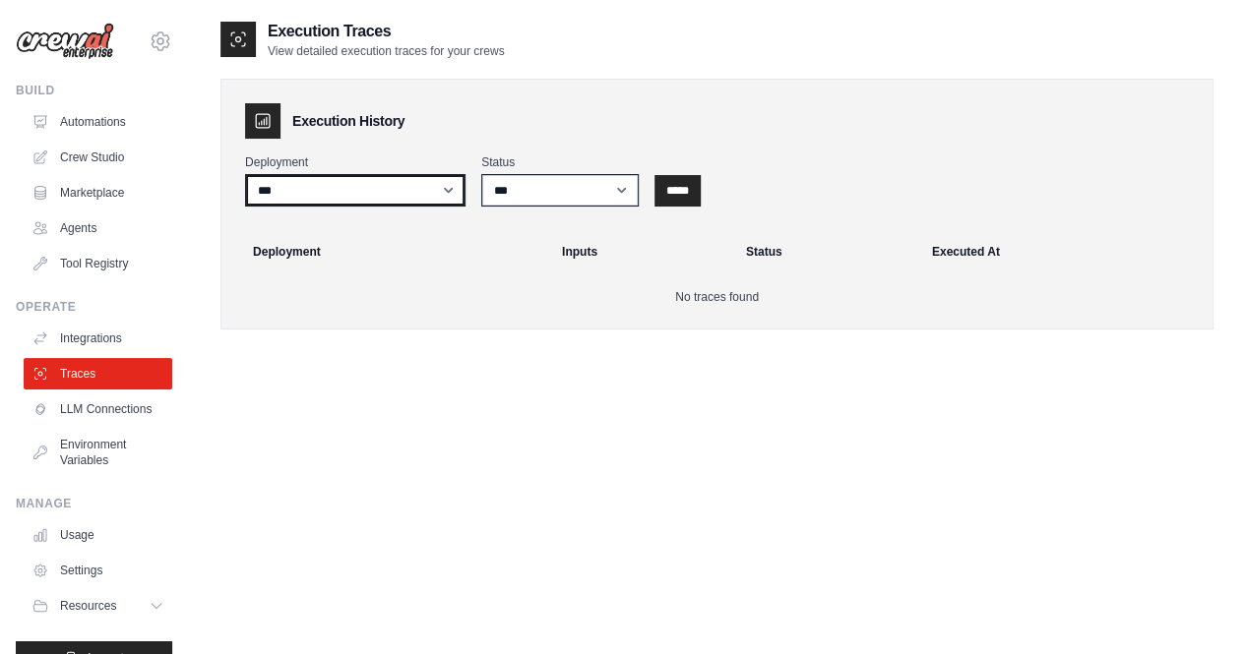
click at [445, 188] on select "***" at bounding box center [355, 190] width 220 height 32
click at [628, 192] on select "*** ********* ******* *****" at bounding box center [559, 190] width 157 height 32
click at [1109, 399] on div "Execution Traces View detailed execution traces for your crews Execution Histor…" at bounding box center [716, 347] width 993 height 654
click at [93, 419] on link "LLM Connections" at bounding box center [100, 409] width 149 height 31
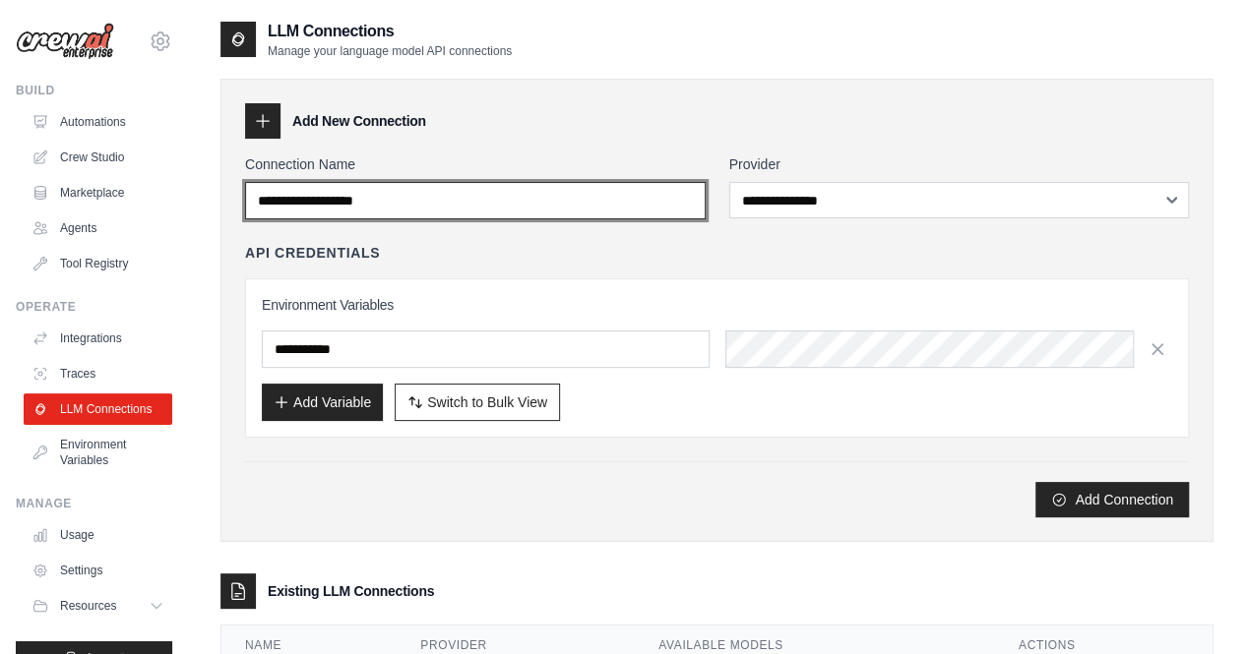
click at [618, 191] on input "Connection Name" at bounding box center [475, 200] width 460 height 37
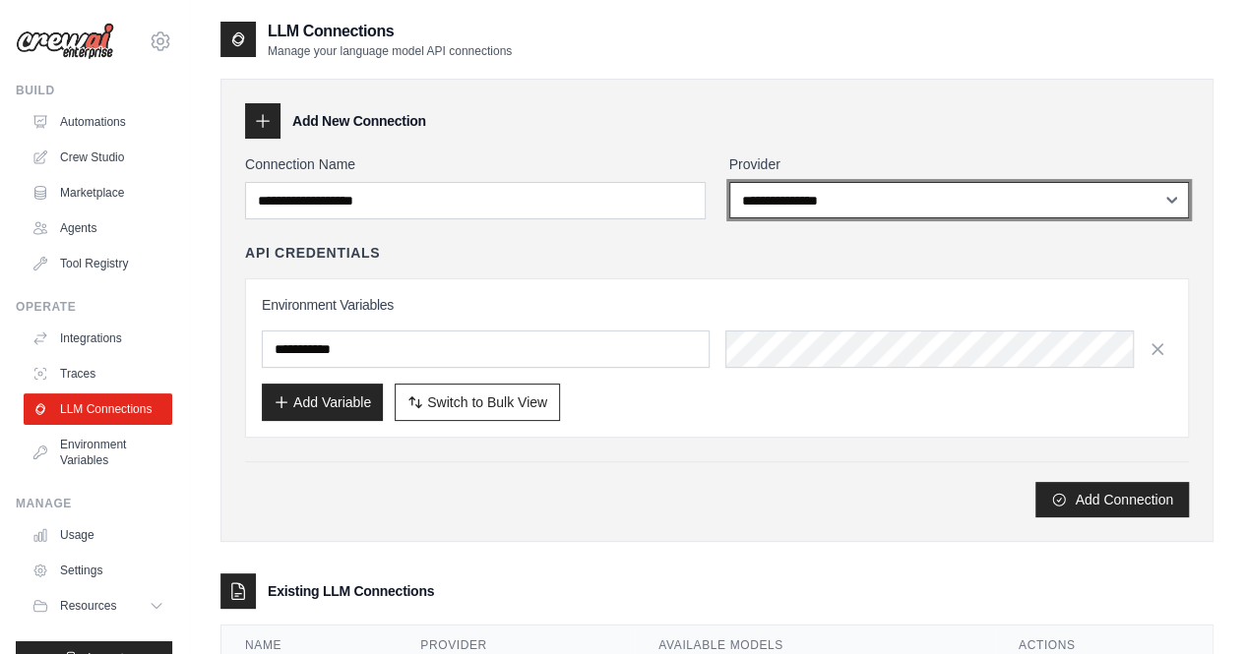
click at [1173, 202] on select "**********" at bounding box center [959, 200] width 460 height 36
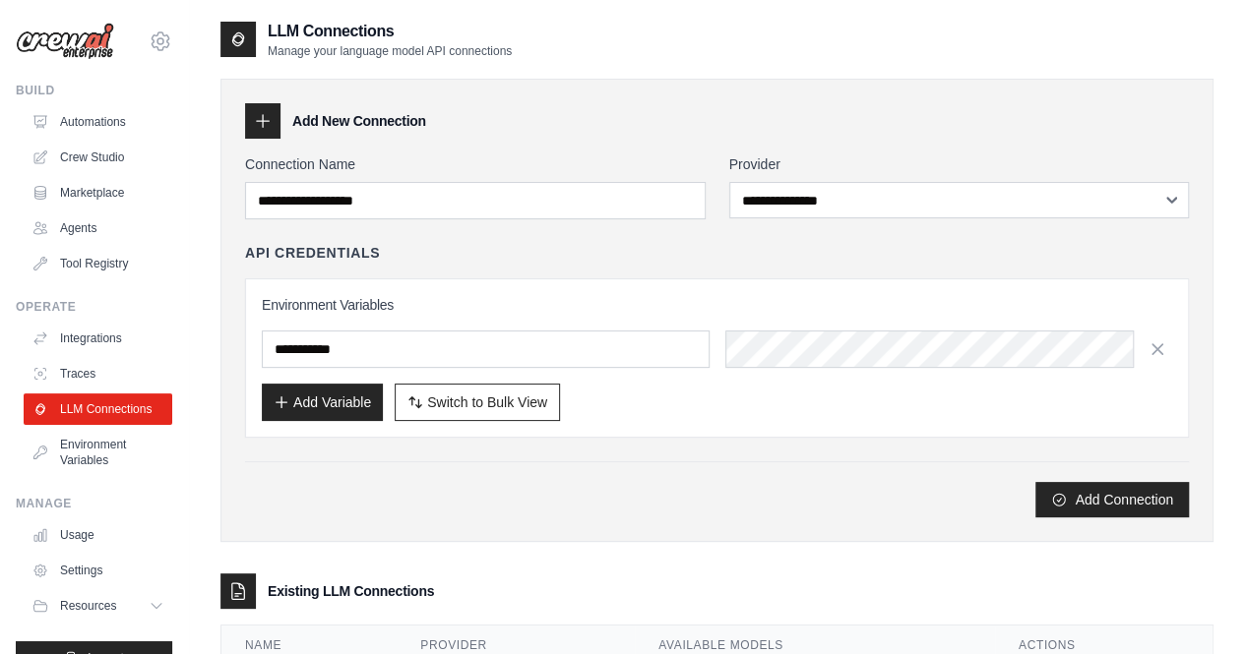
click at [914, 113] on div "Add New Connection" at bounding box center [717, 120] width 944 height 35
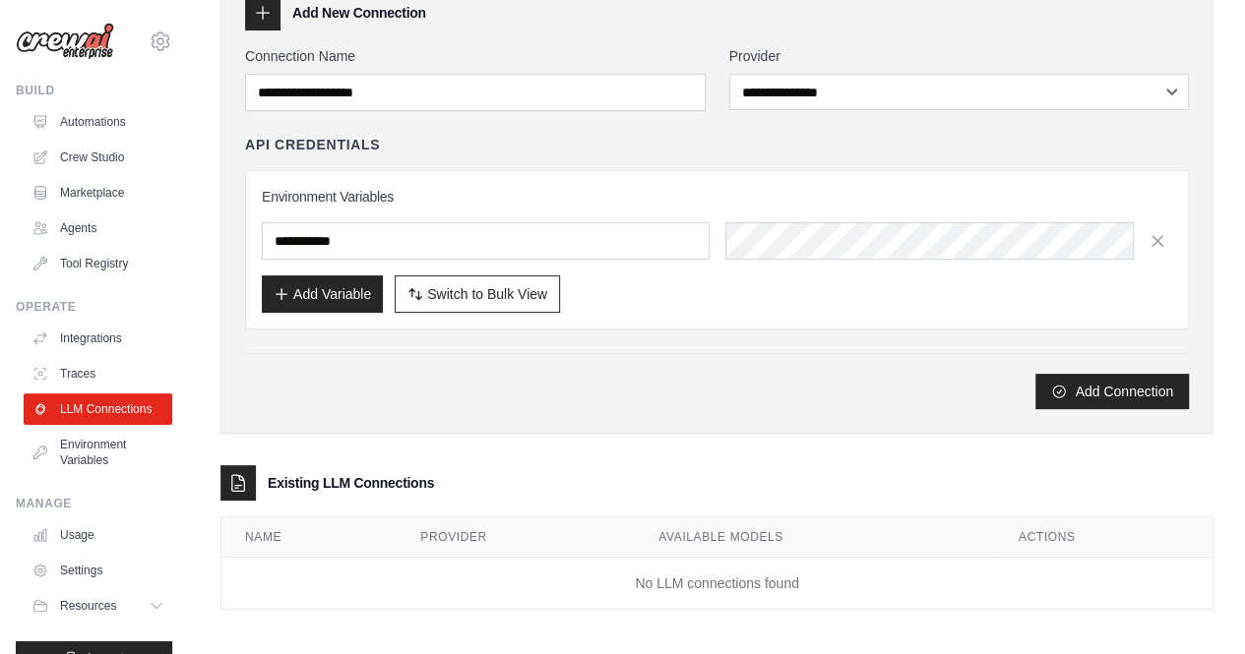
scroll to position [110, 0]
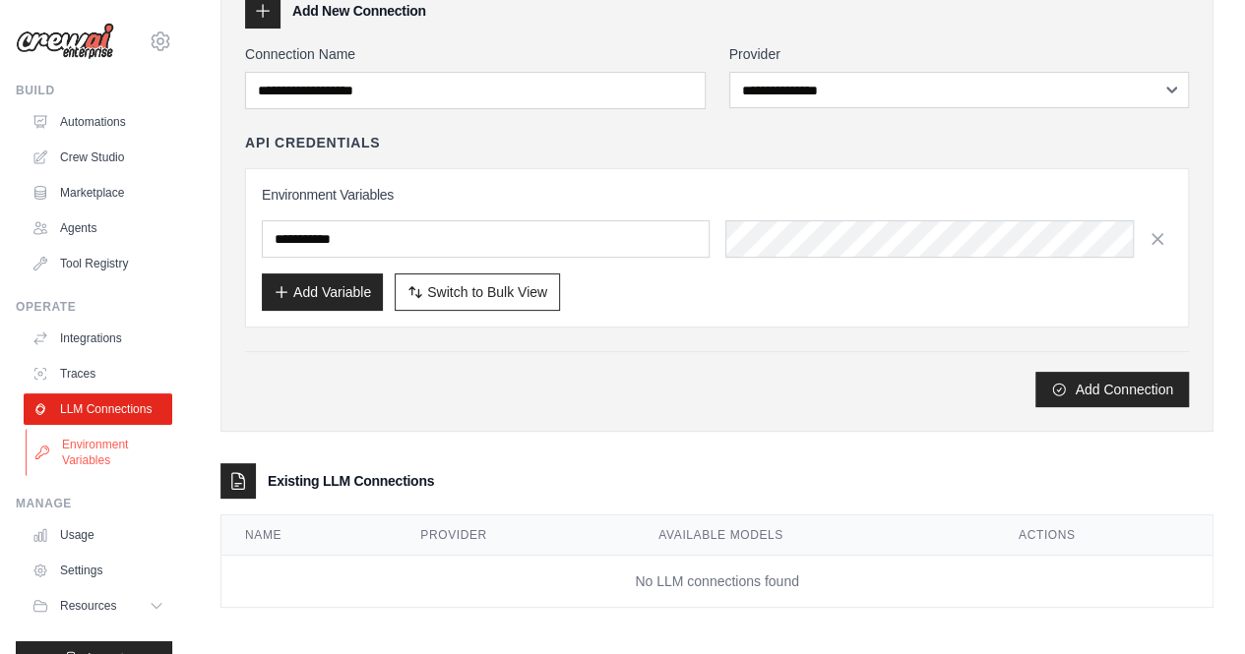
click at [79, 476] on link "Environment Variables" at bounding box center [100, 452] width 149 height 47
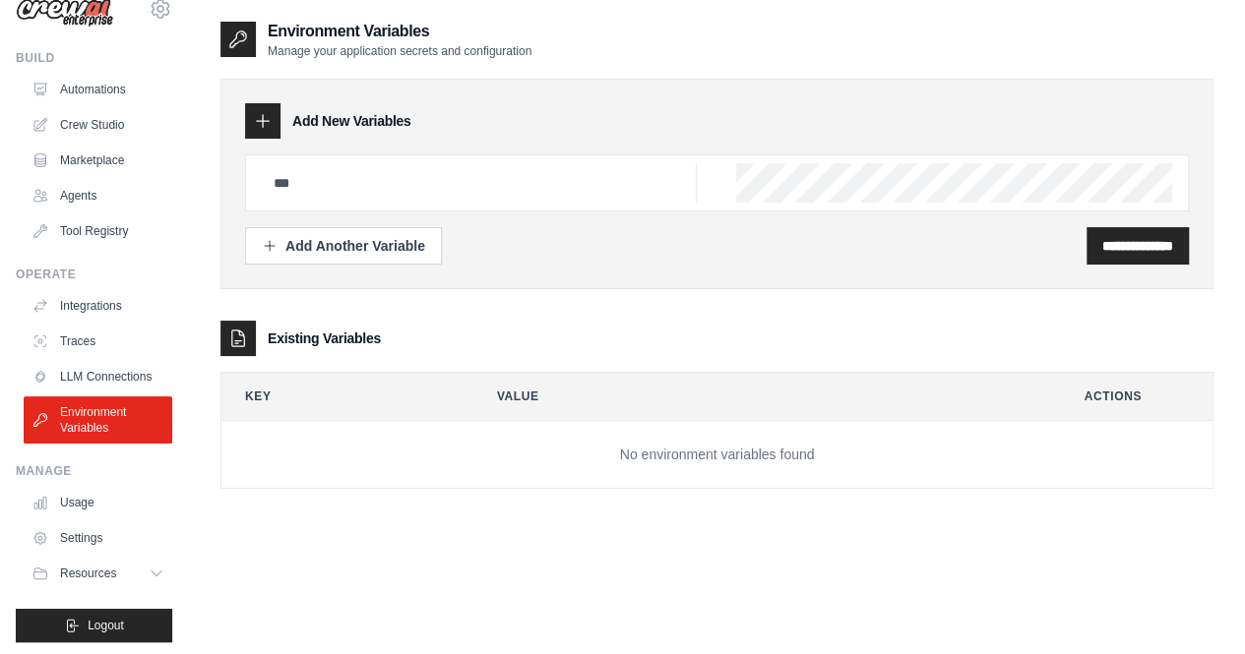
scroll to position [51, 0]
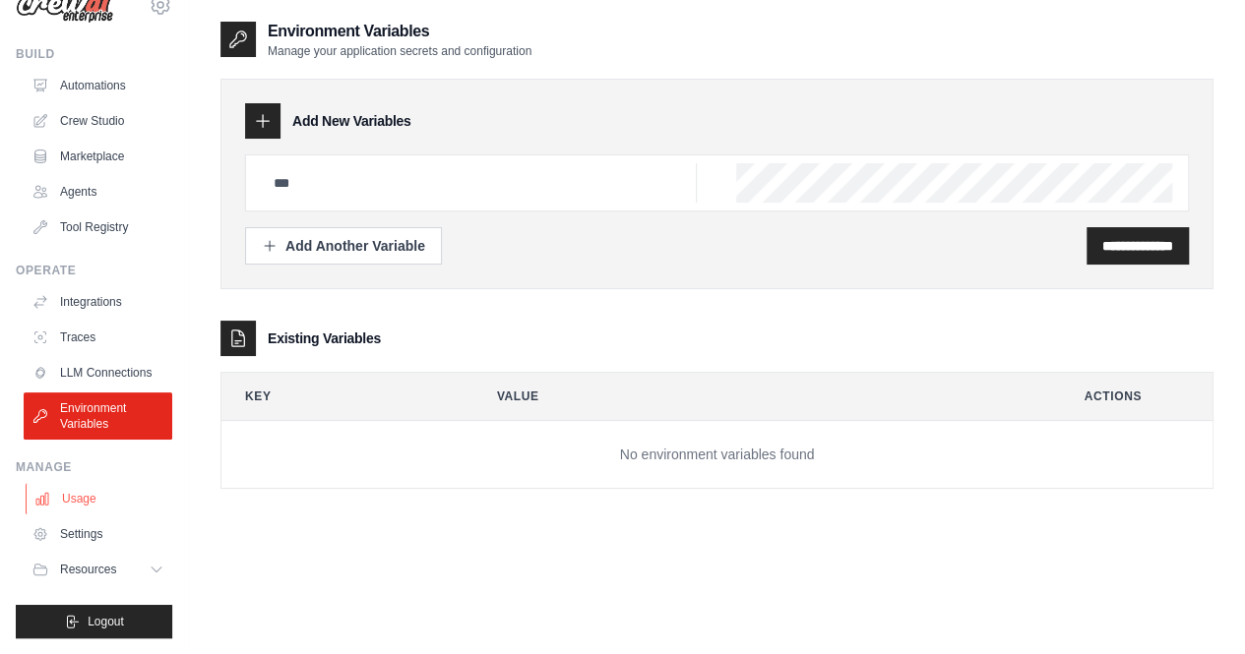
click at [81, 495] on link "Usage" at bounding box center [100, 498] width 149 height 31
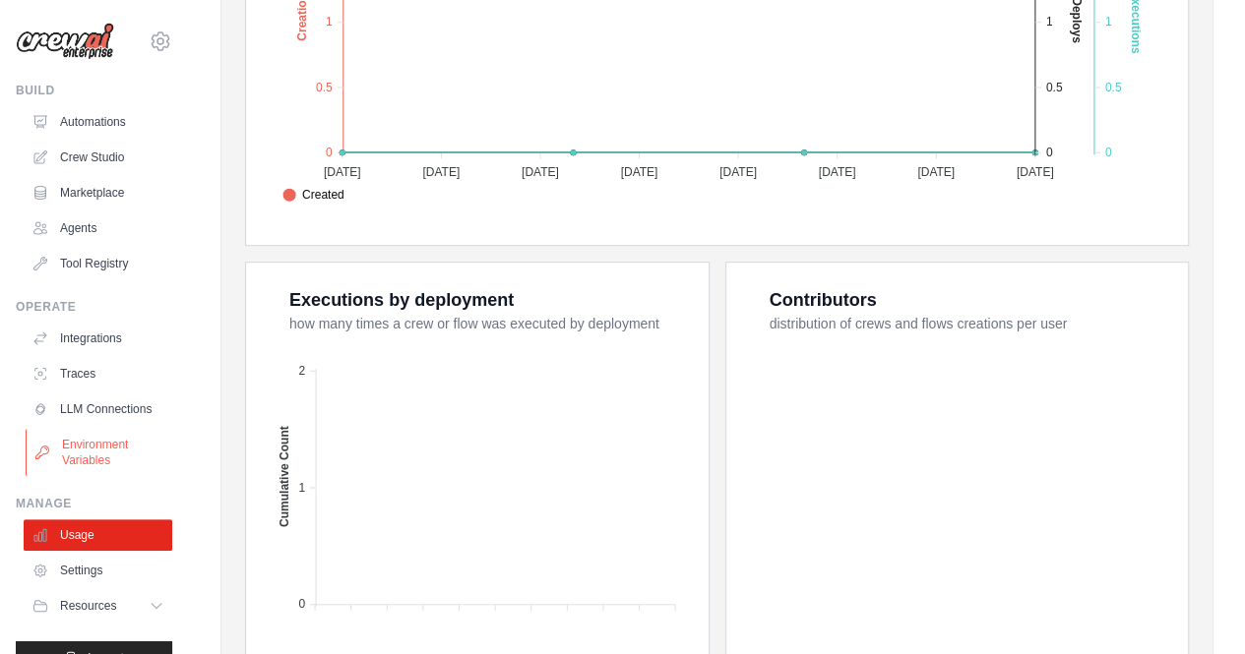
scroll to position [51, 0]
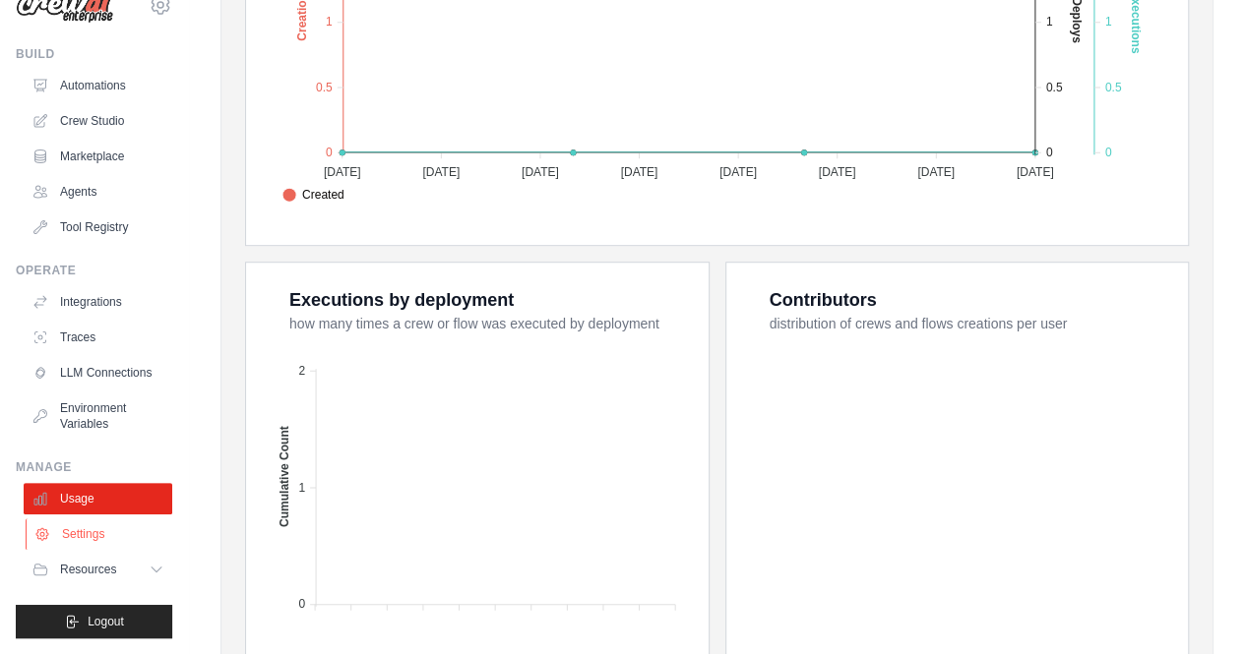
click at [102, 534] on link "Settings" at bounding box center [100, 534] width 149 height 31
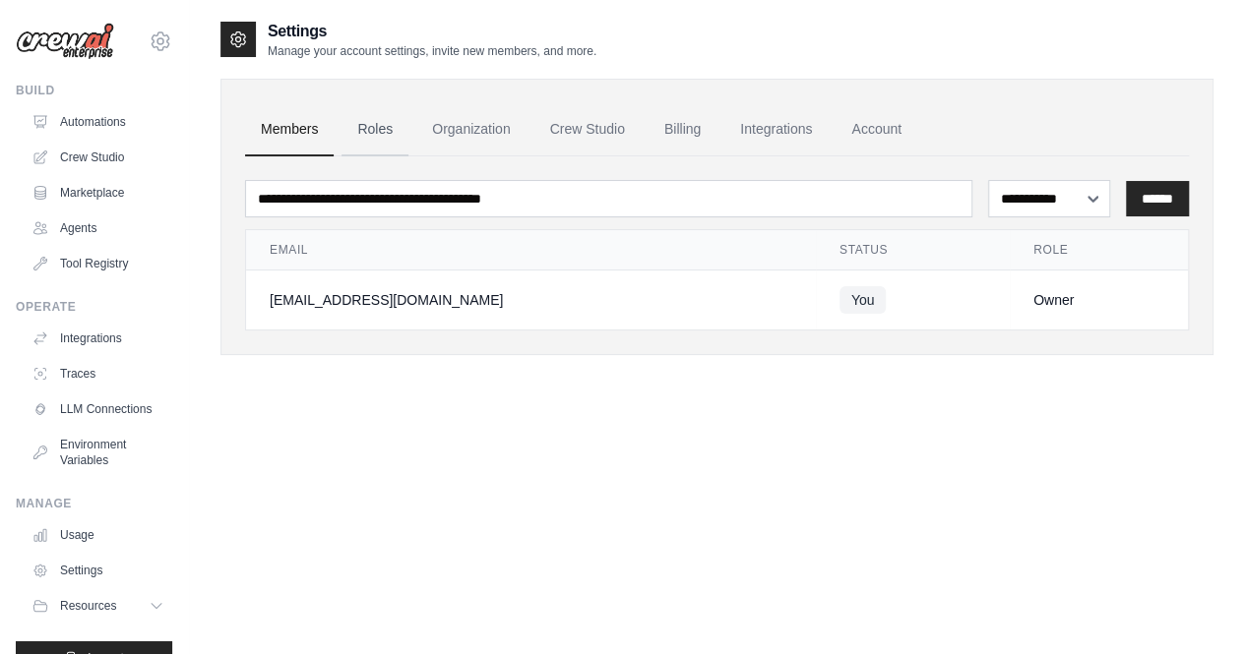
click at [386, 135] on link "Roles" at bounding box center [374, 129] width 67 height 53
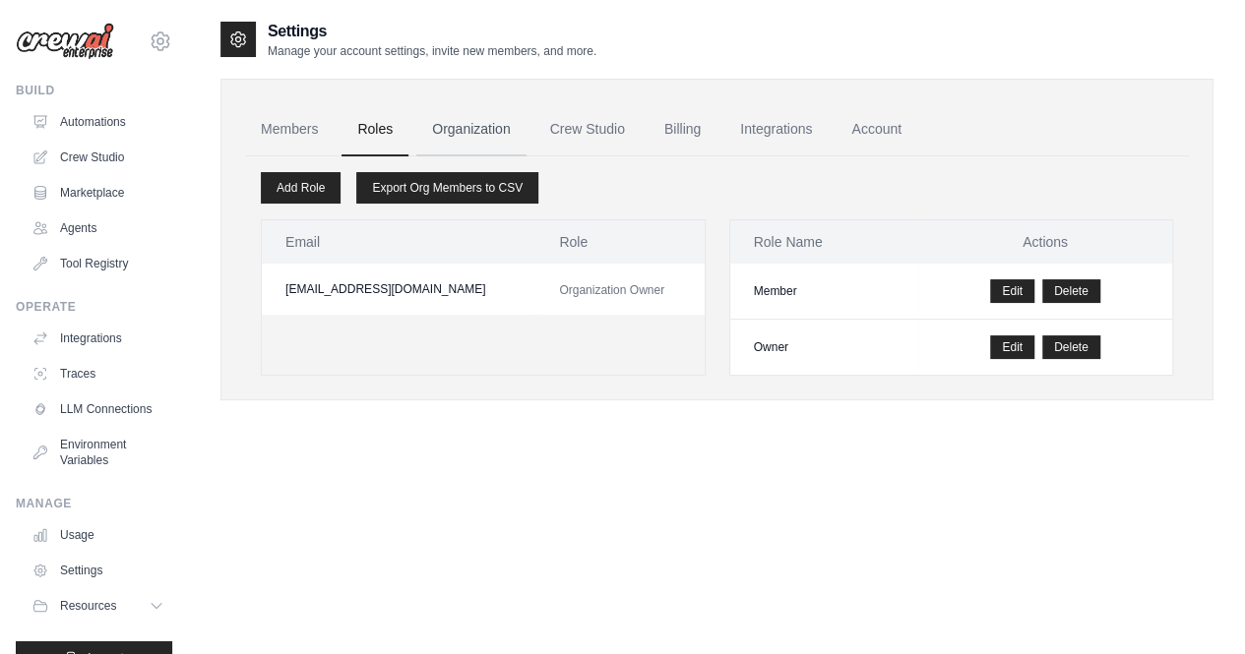
click at [480, 133] on link "Organization" at bounding box center [470, 129] width 109 height 53
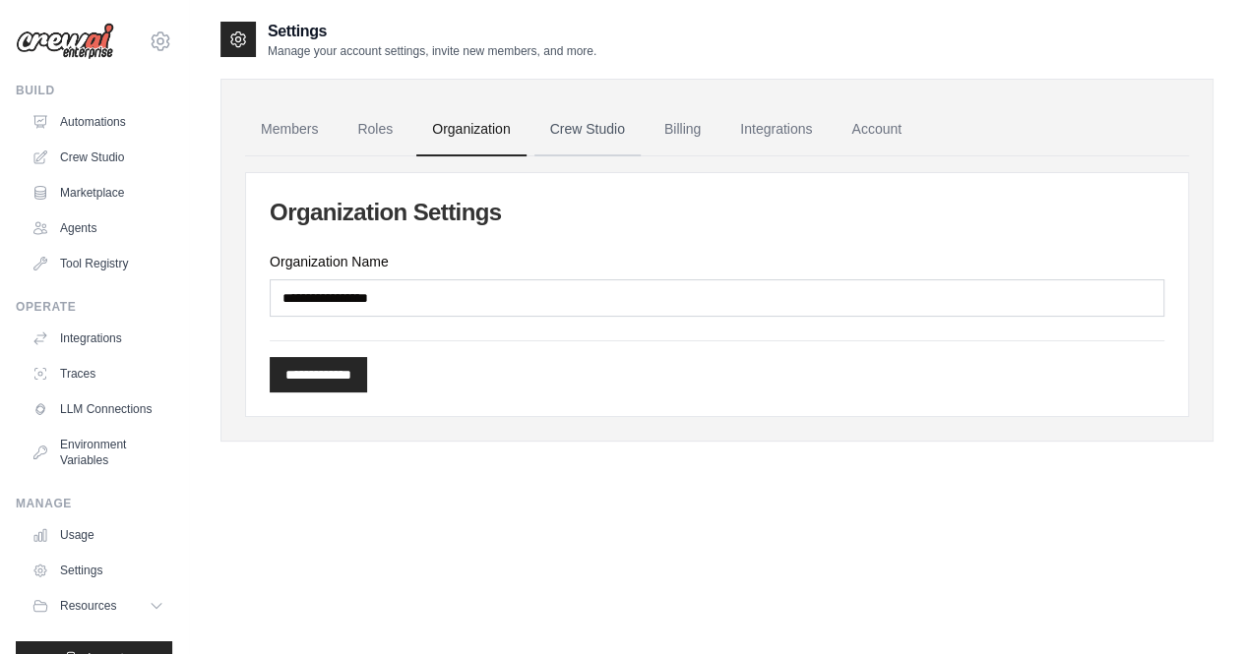
click at [619, 129] on link "Crew Studio" at bounding box center [587, 129] width 106 height 53
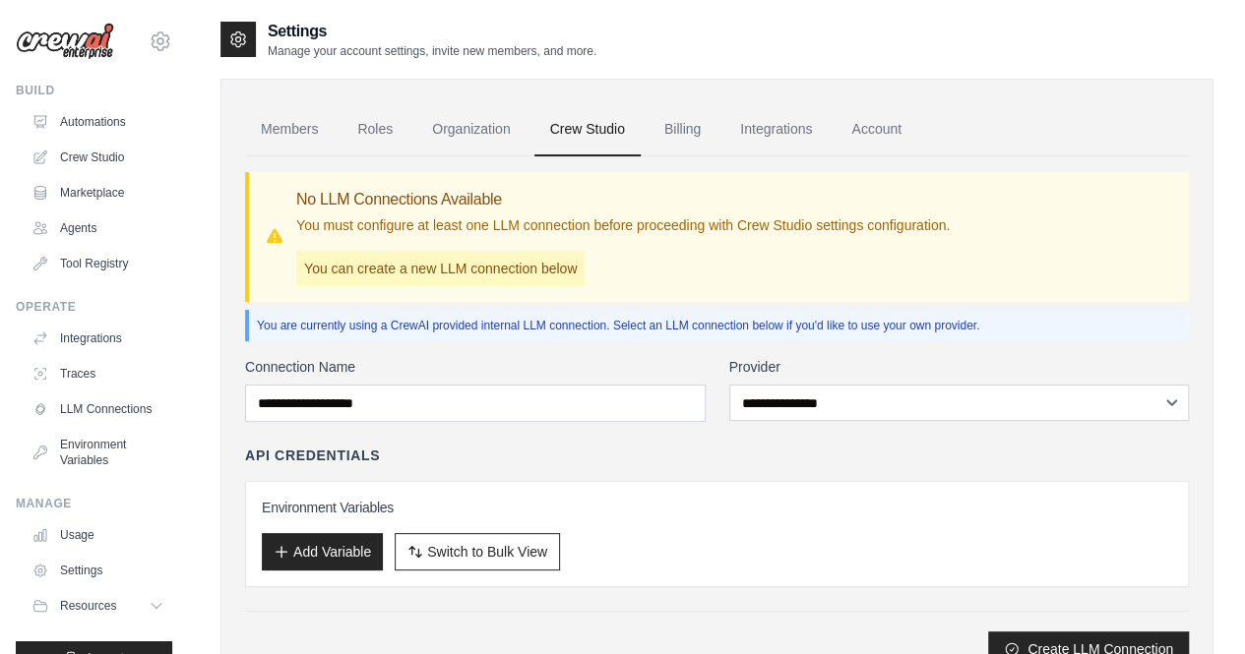
click at [711, 546] on div "Add Variable Switch to Bulk View Switch to Table View" at bounding box center [717, 551] width 910 height 37
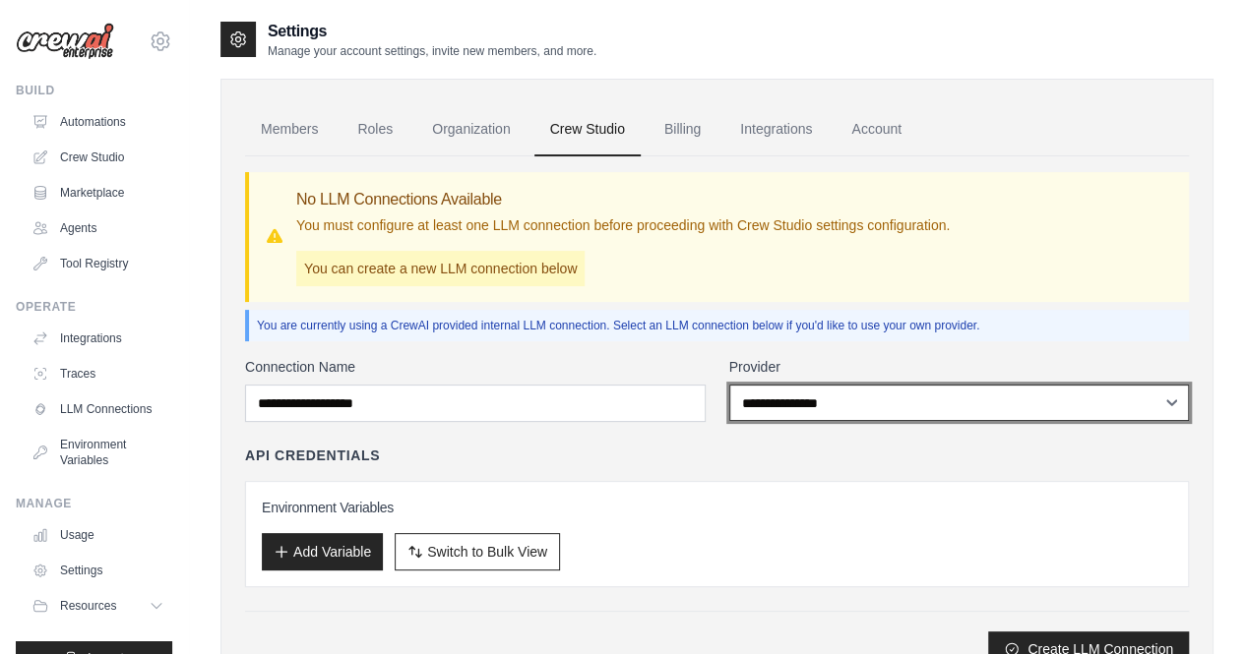
click at [1163, 400] on select "**********" at bounding box center [959, 403] width 460 height 36
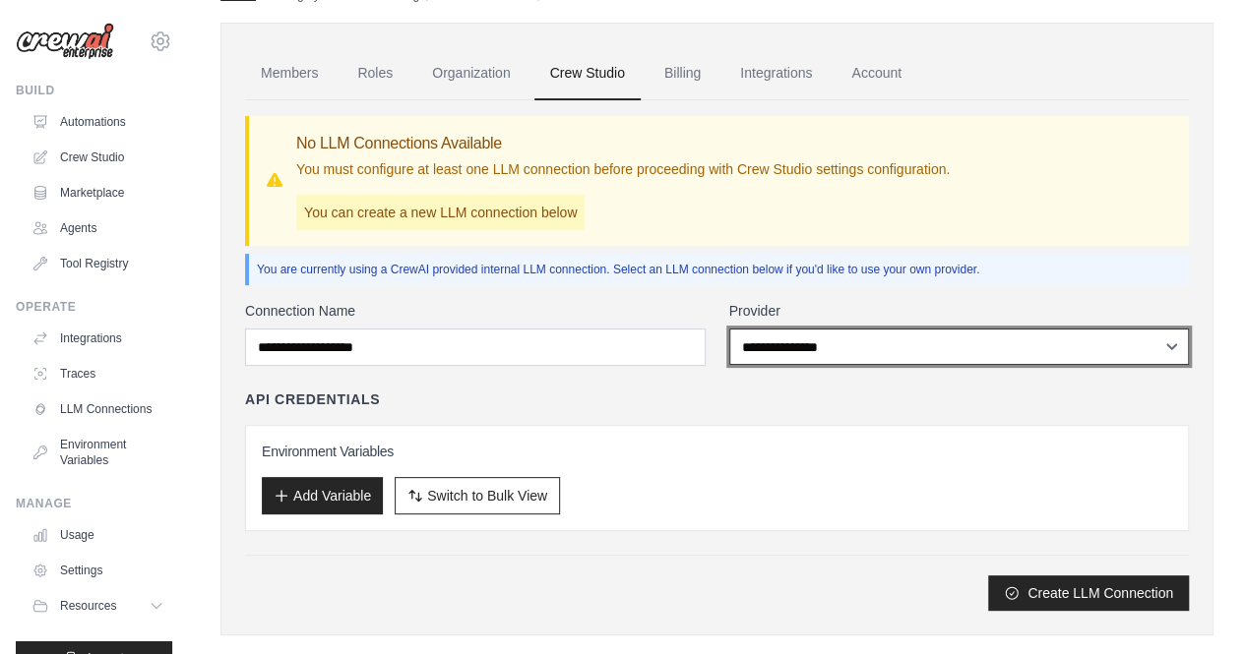
scroll to position [85, 0]
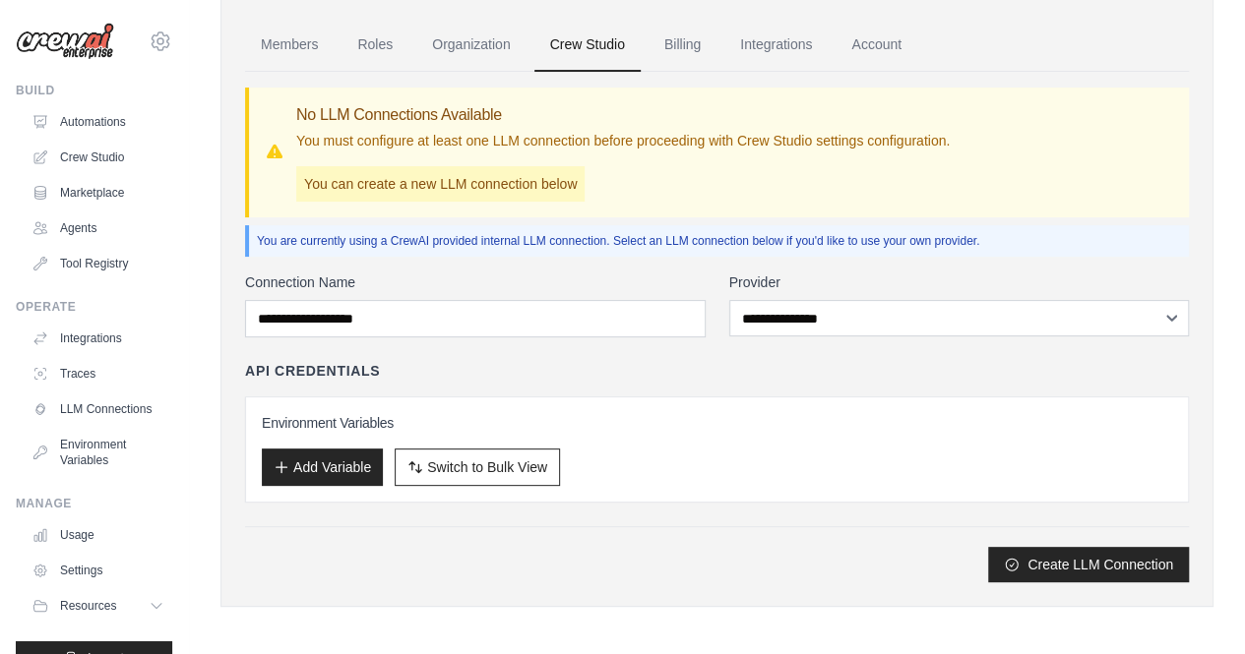
click at [557, 342] on div "**********" at bounding box center [717, 428] width 944 height 310
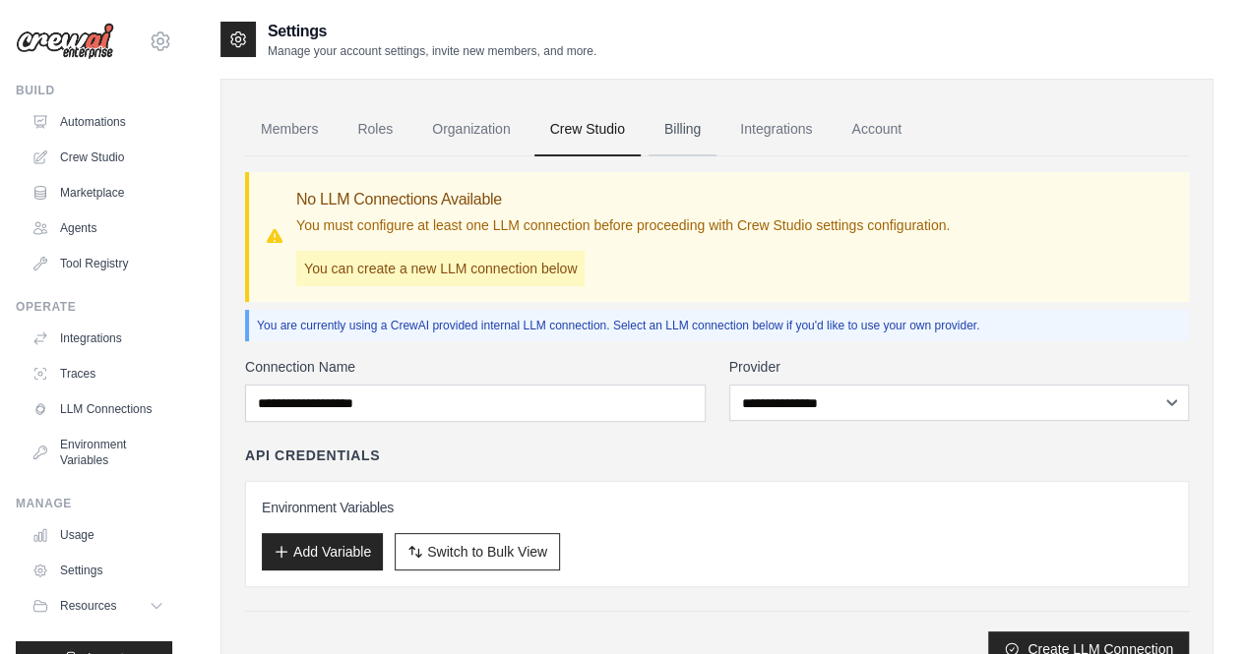
click at [690, 129] on link "Billing" at bounding box center [682, 129] width 68 height 53
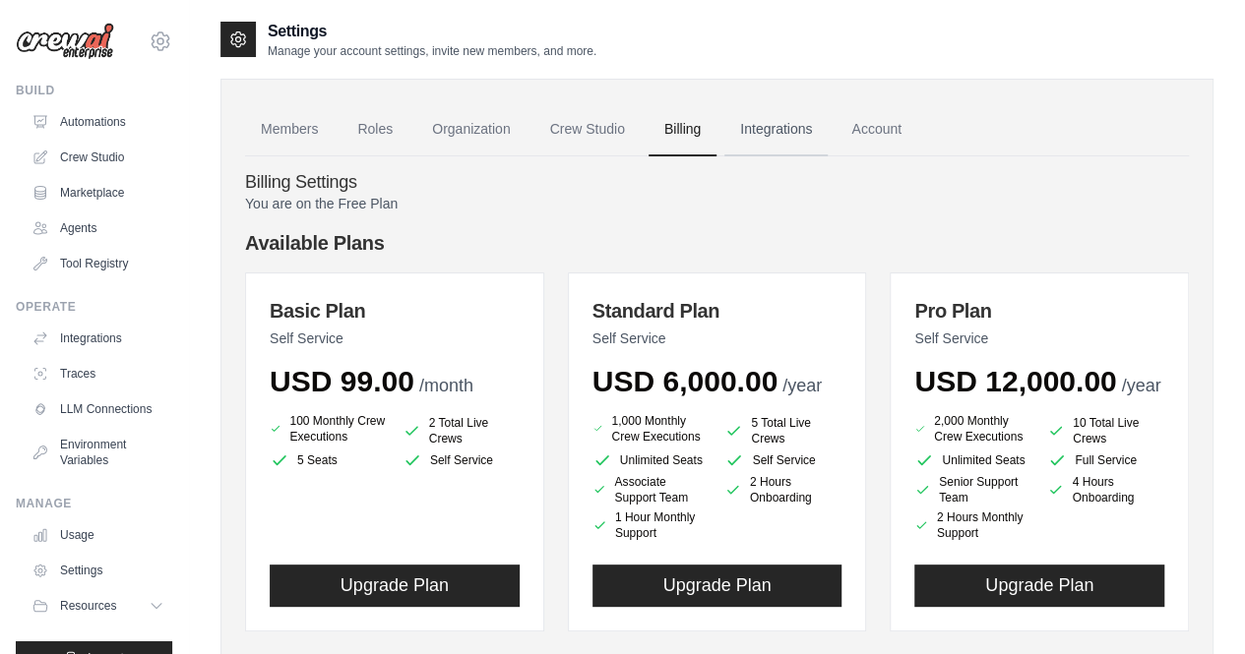
click at [811, 139] on link "Integrations" at bounding box center [775, 129] width 103 height 53
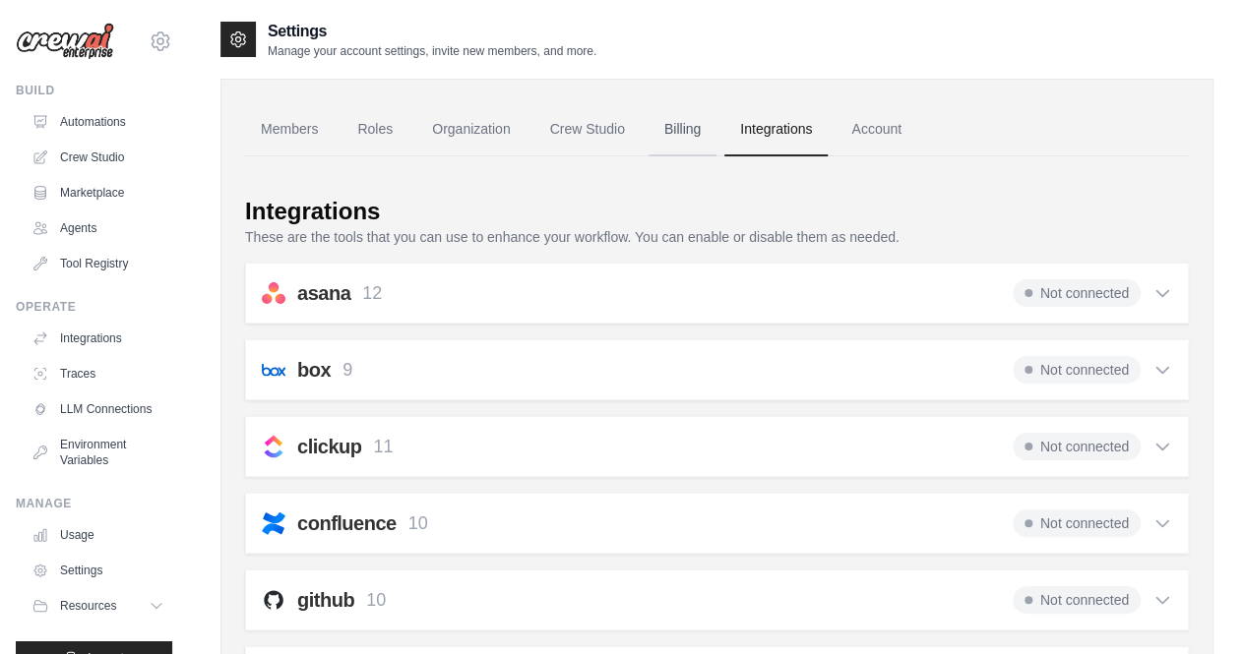
click at [691, 127] on link "Billing" at bounding box center [682, 129] width 68 height 53
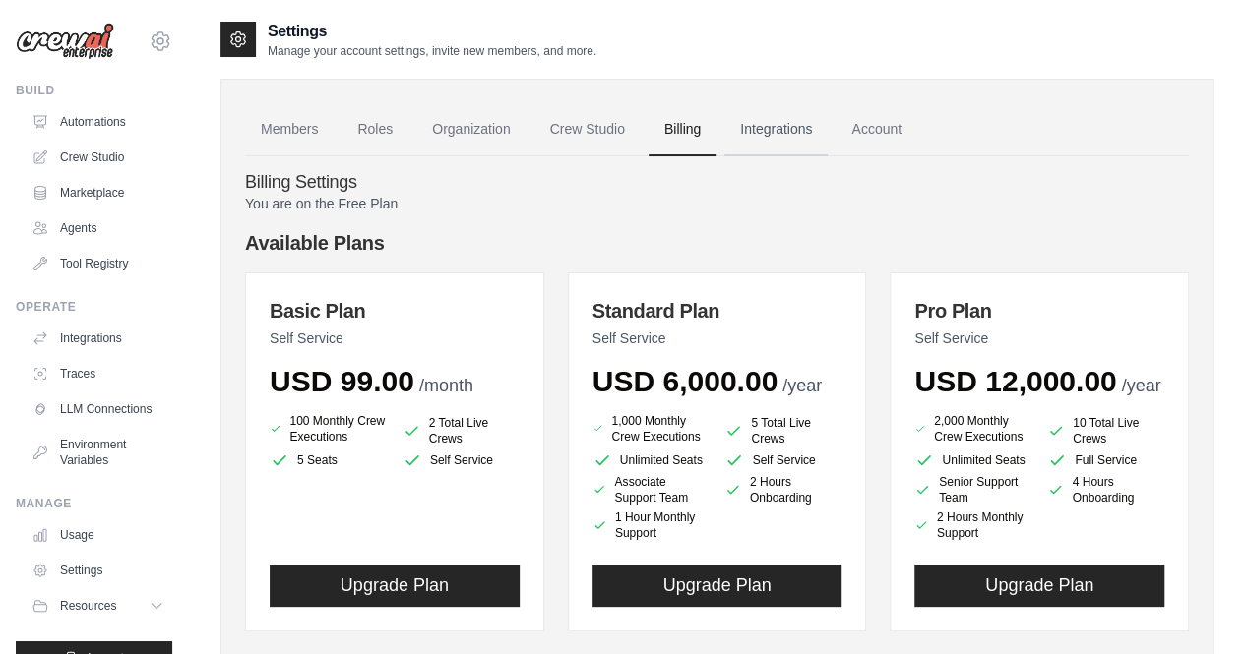
click at [828, 136] on link "Integrations" at bounding box center [775, 129] width 103 height 53
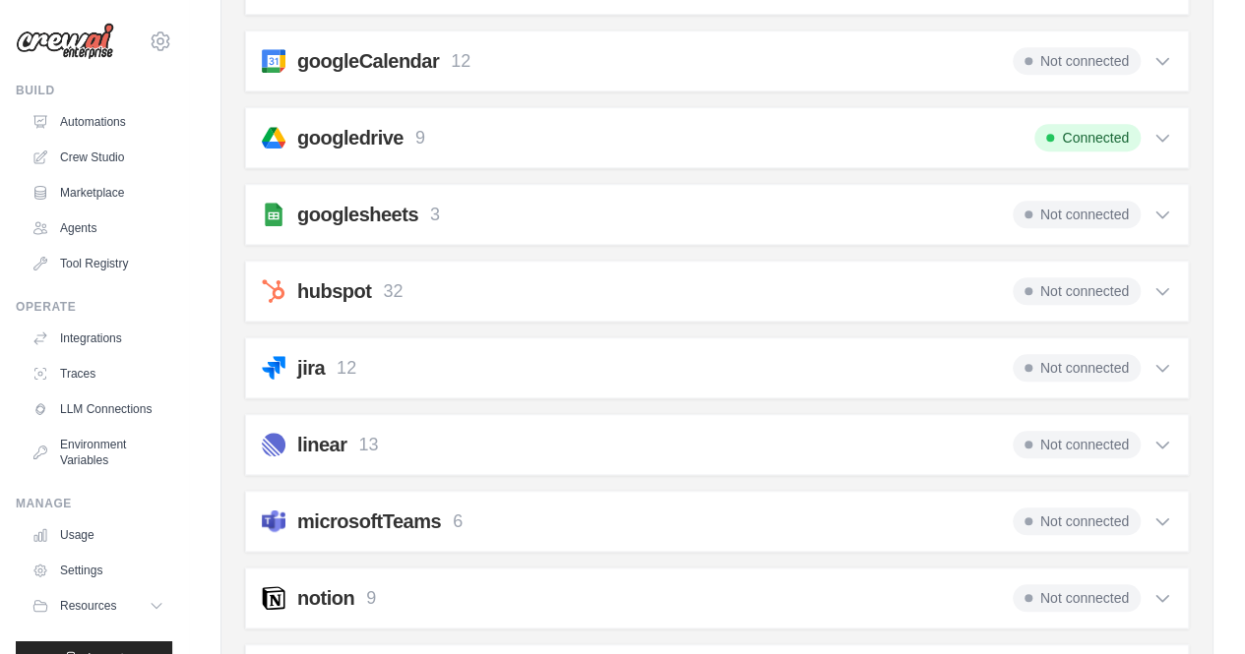
scroll to position [689, 0]
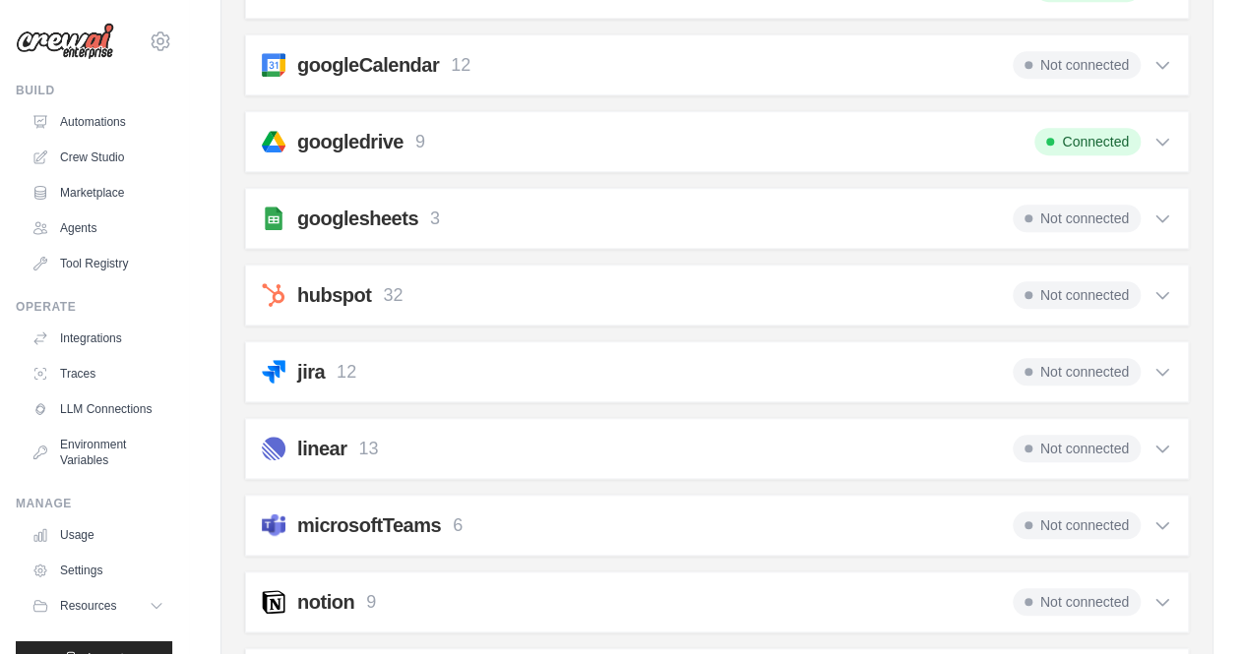
click at [1165, 366] on icon at bounding box center [1162, 372] width 20 height 20
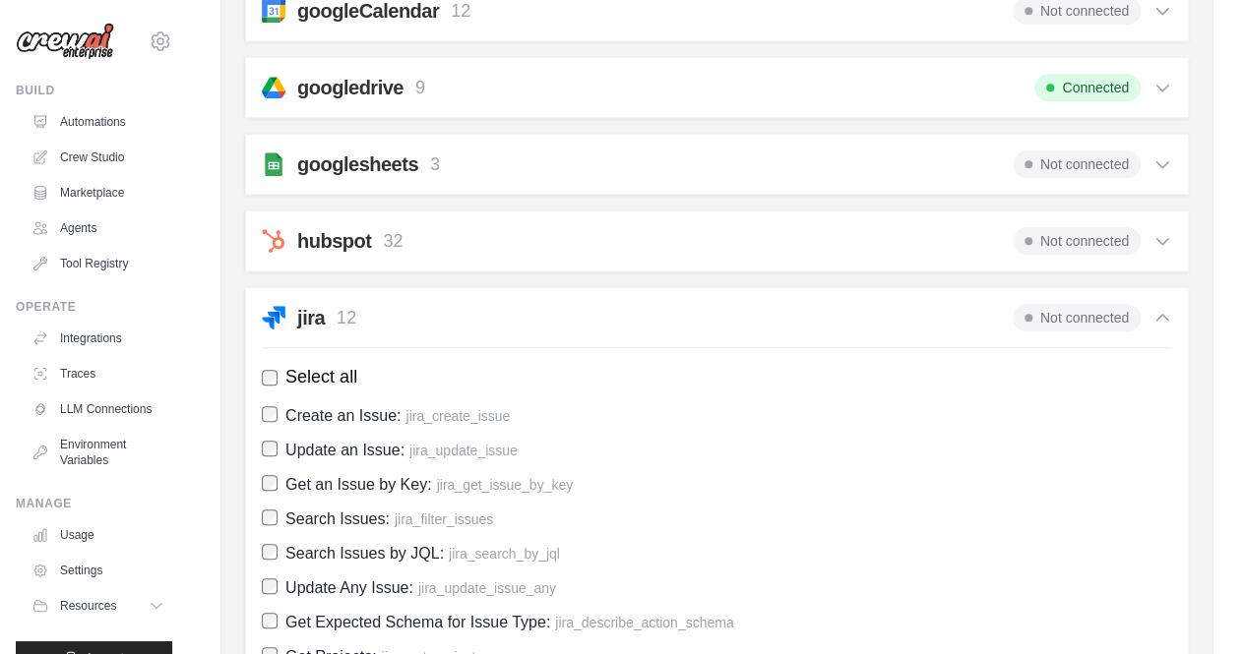
scroll to position [590, 0]
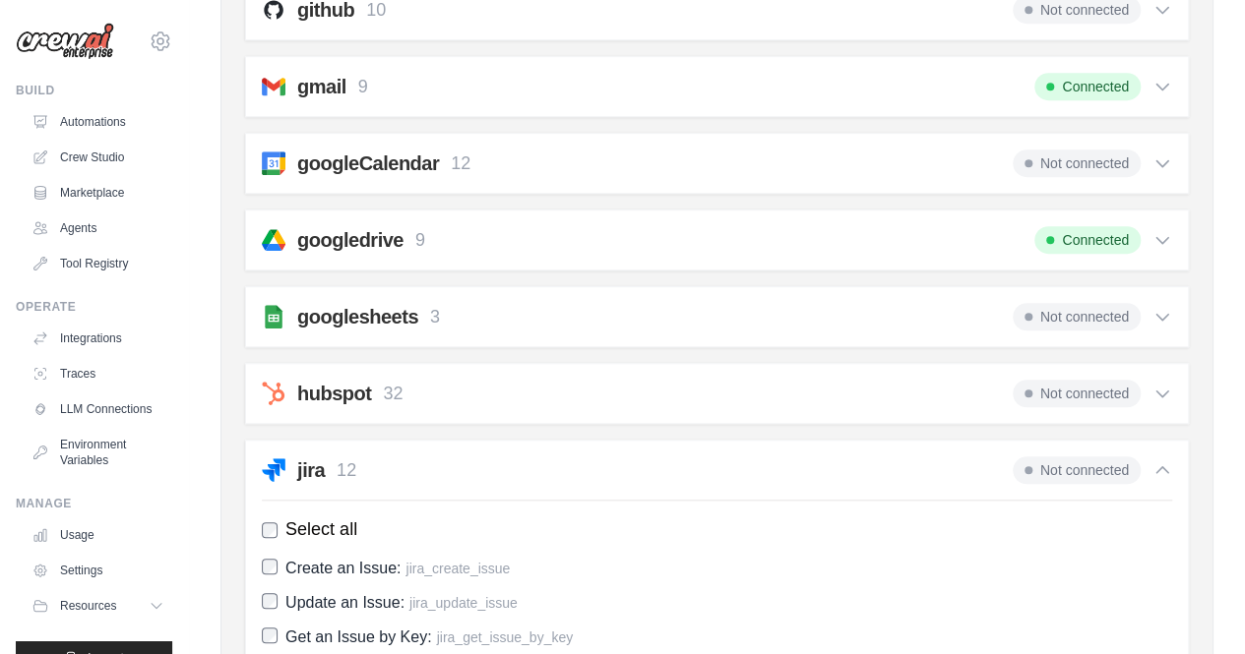
click at [1163, 385] on icon at bounding box center [1162, 394] width 20 height 20
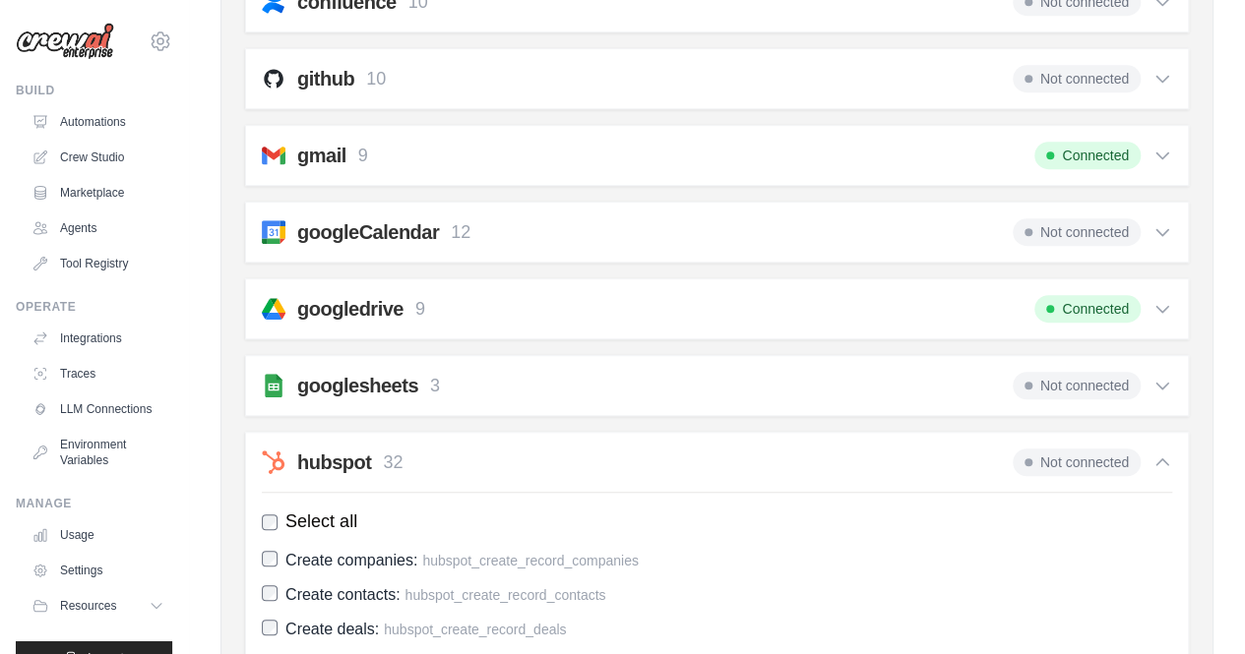
scroll to position [492, 0]
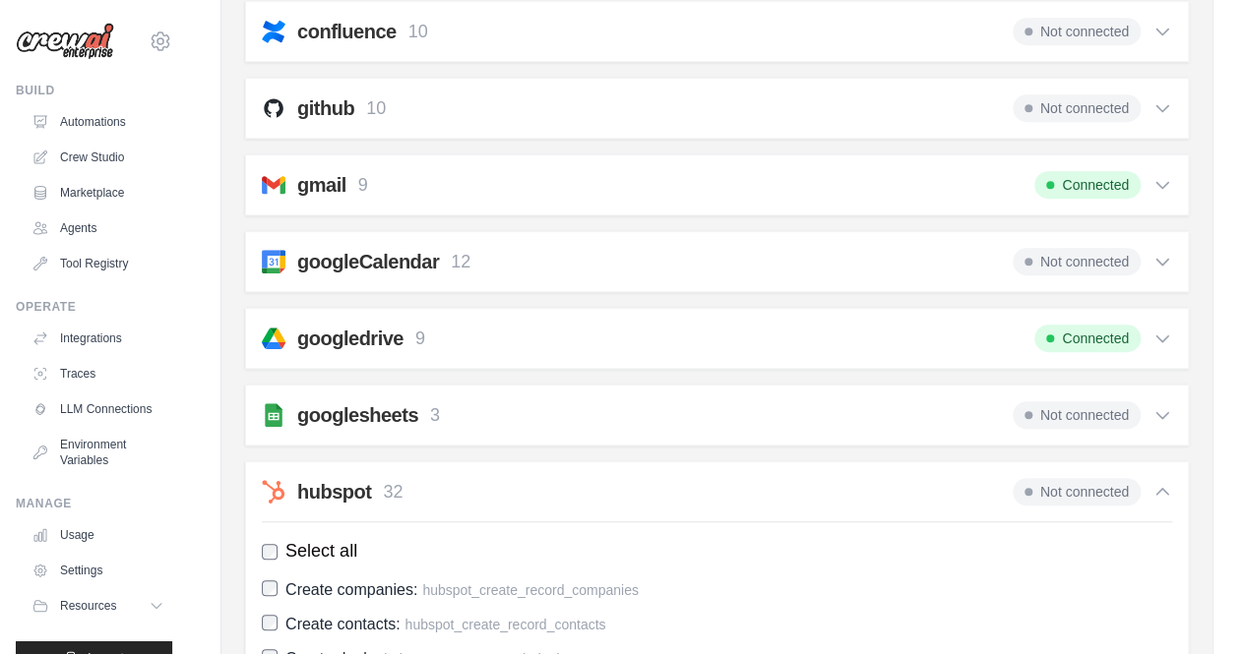
click at [1165, 406] on icon at bounding box center [1162, 415] width 20 height 20
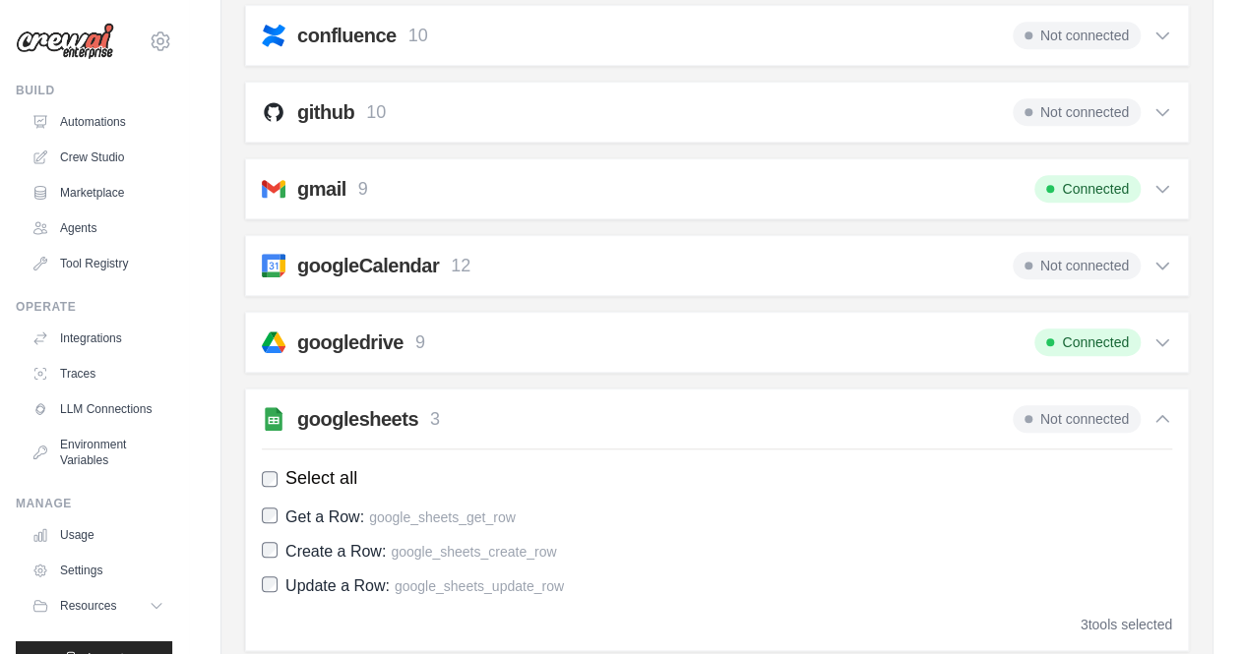
scroll to position [394, 0]
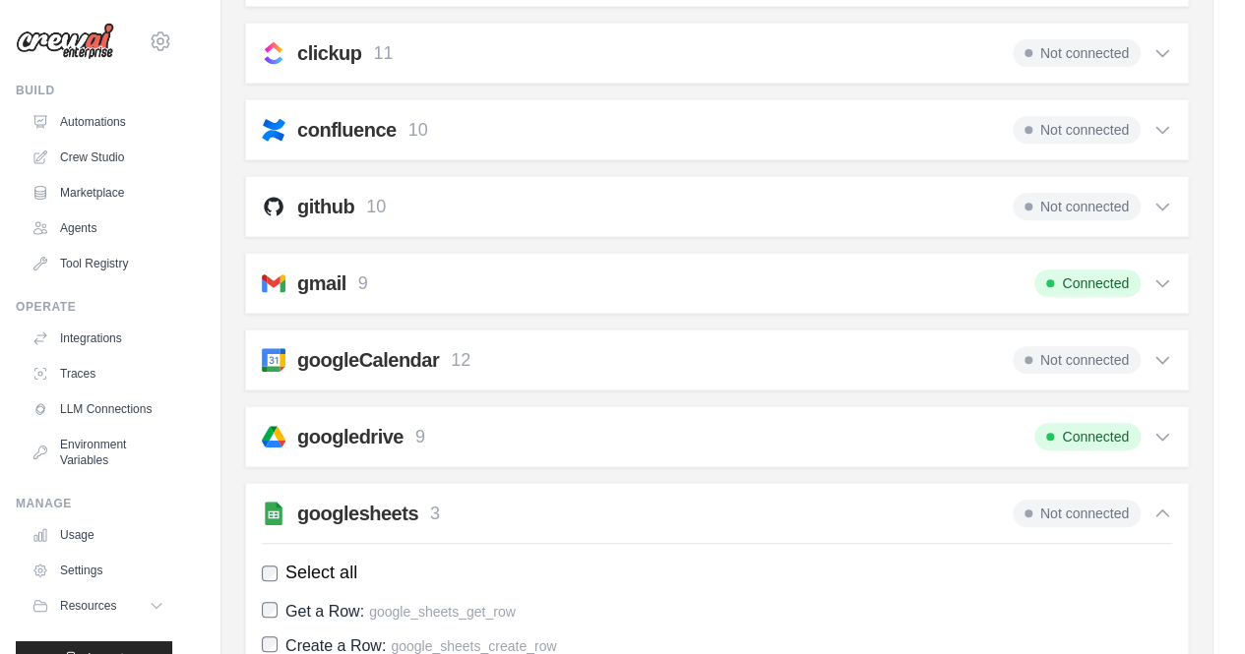
click at [1157, 427] on icon at bounding box center [1162, 437] width 20 height 20
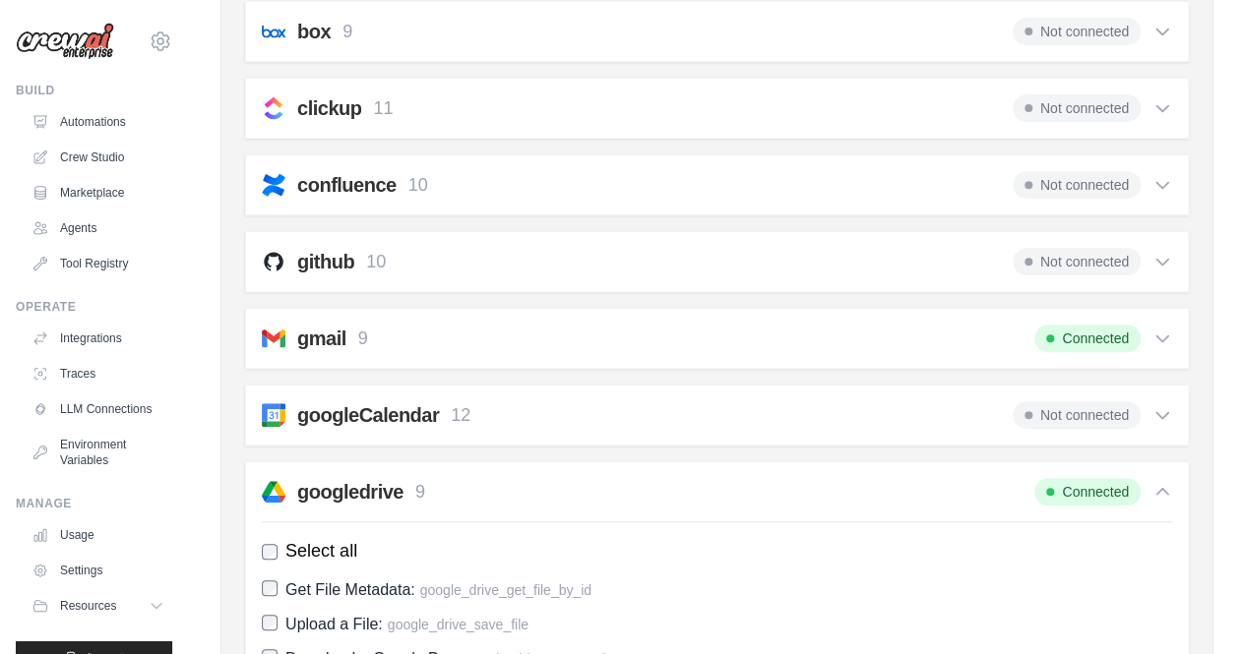
scroll to position [295, 0]
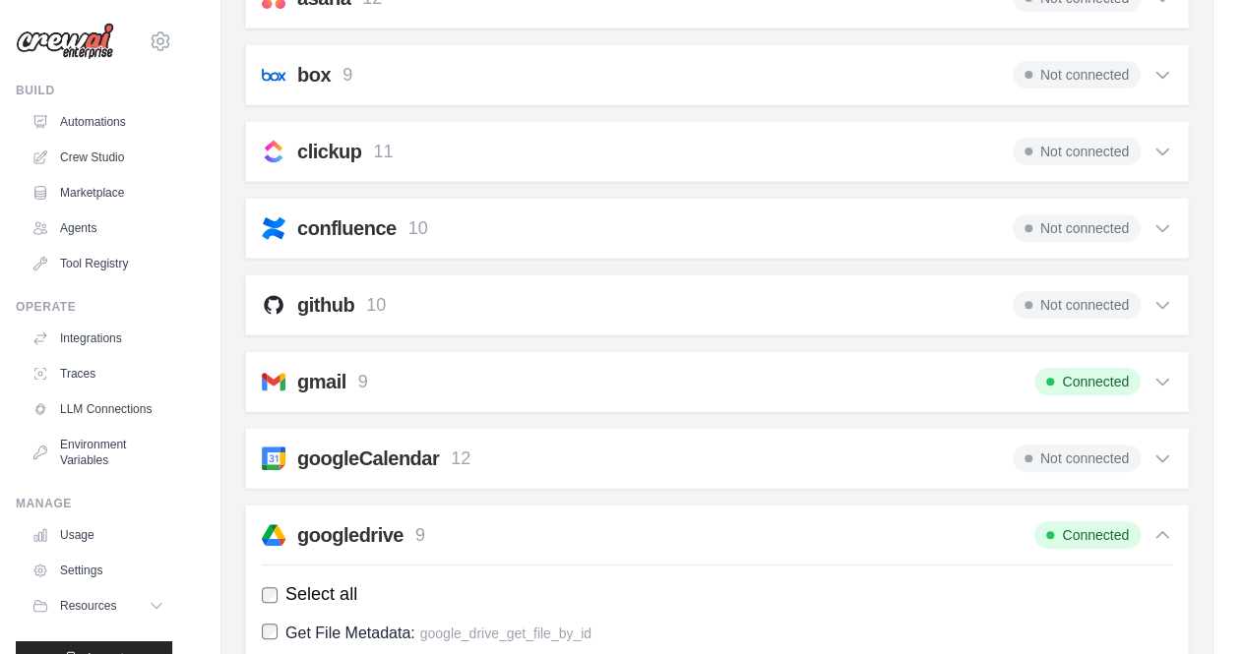
click at [1161, 372] on icon at bounding box center [1162, 382] width 20 height 20
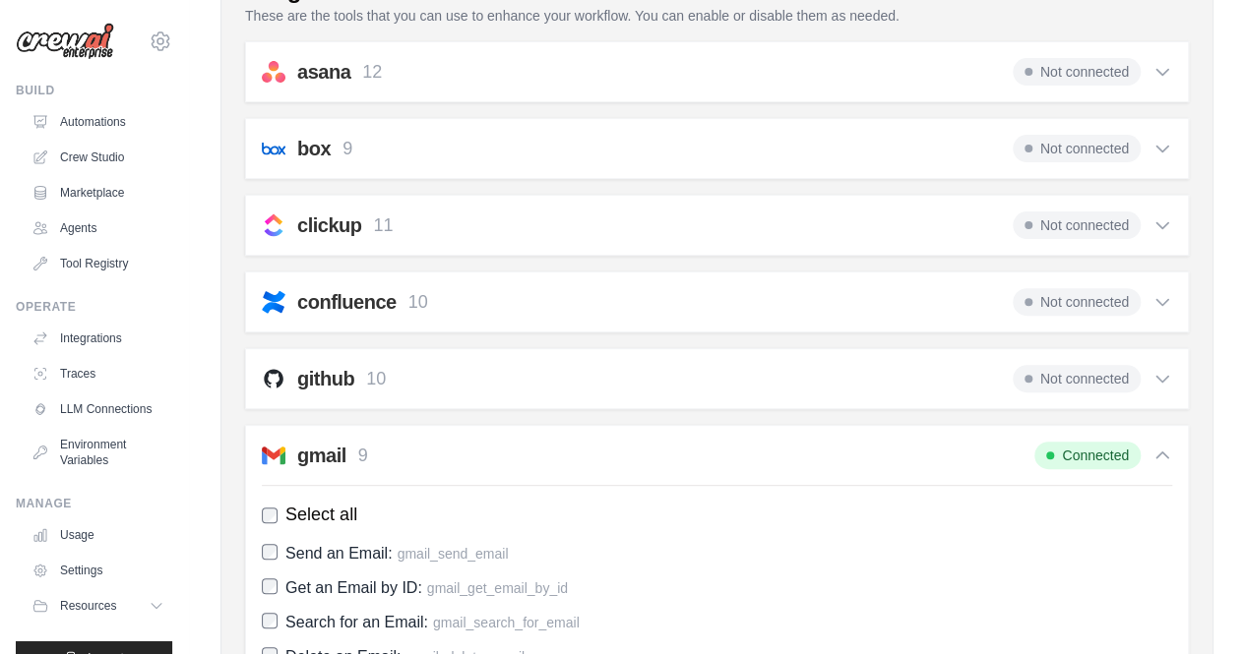
scroll to position [197, 0]
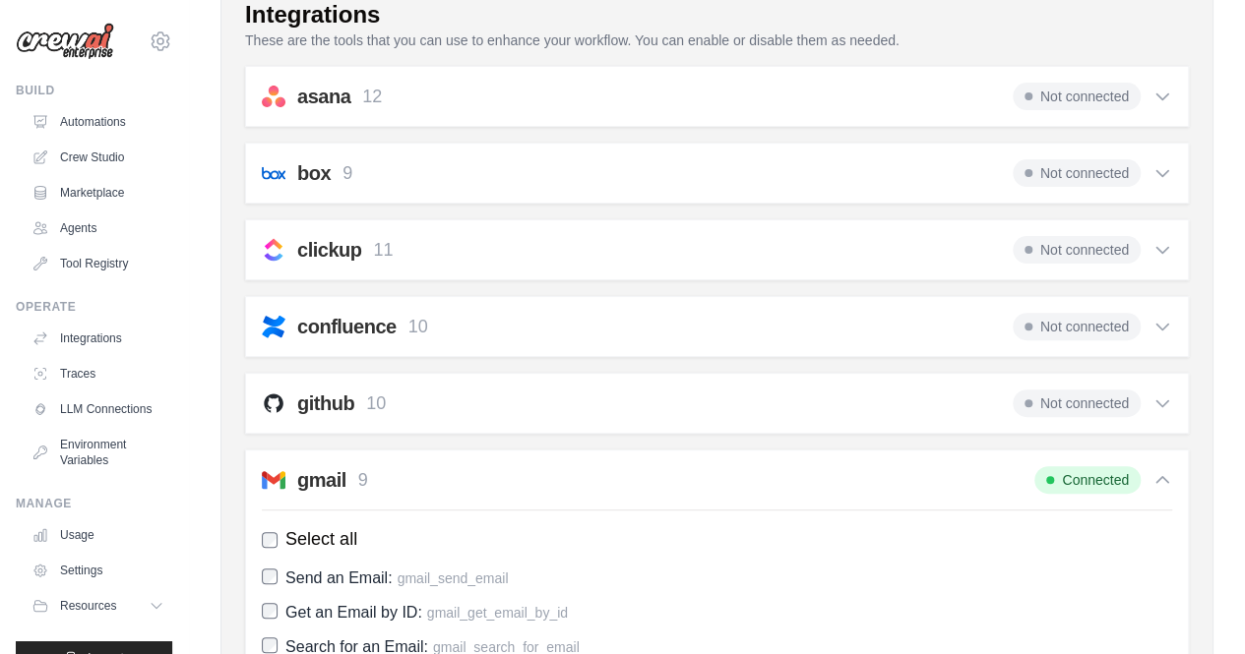
click at [1158, 394] on icon at bounding box center [1162, 404] width 20 height 20
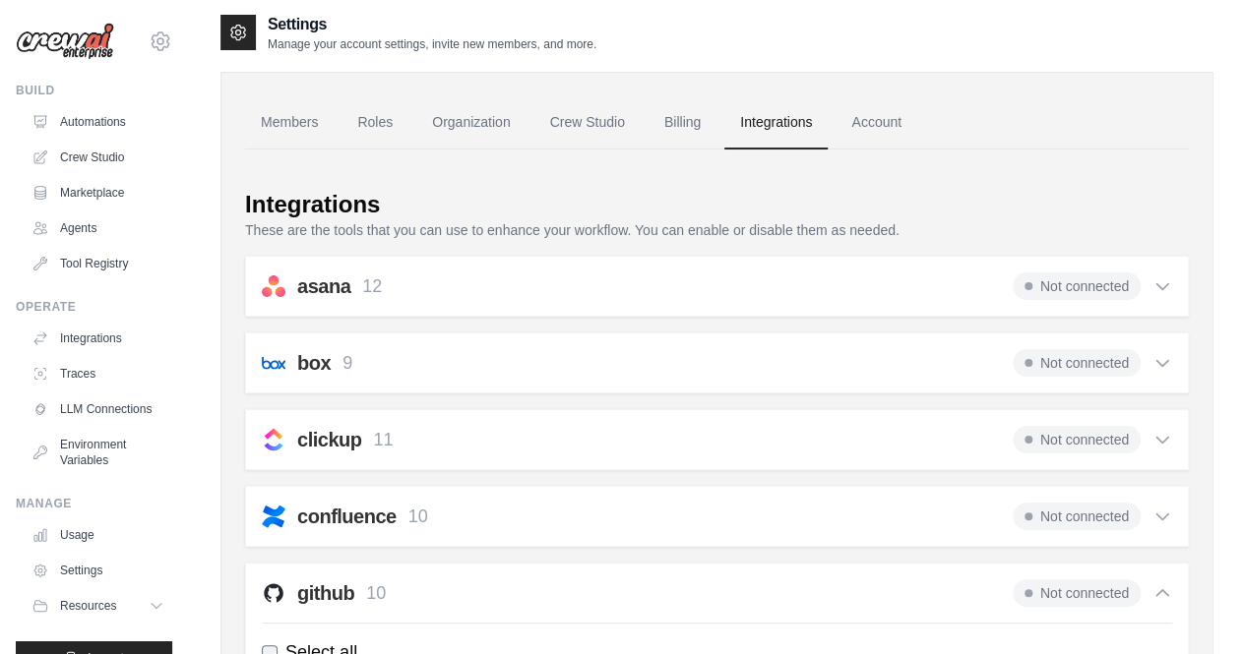
scroll to position [0, 0]
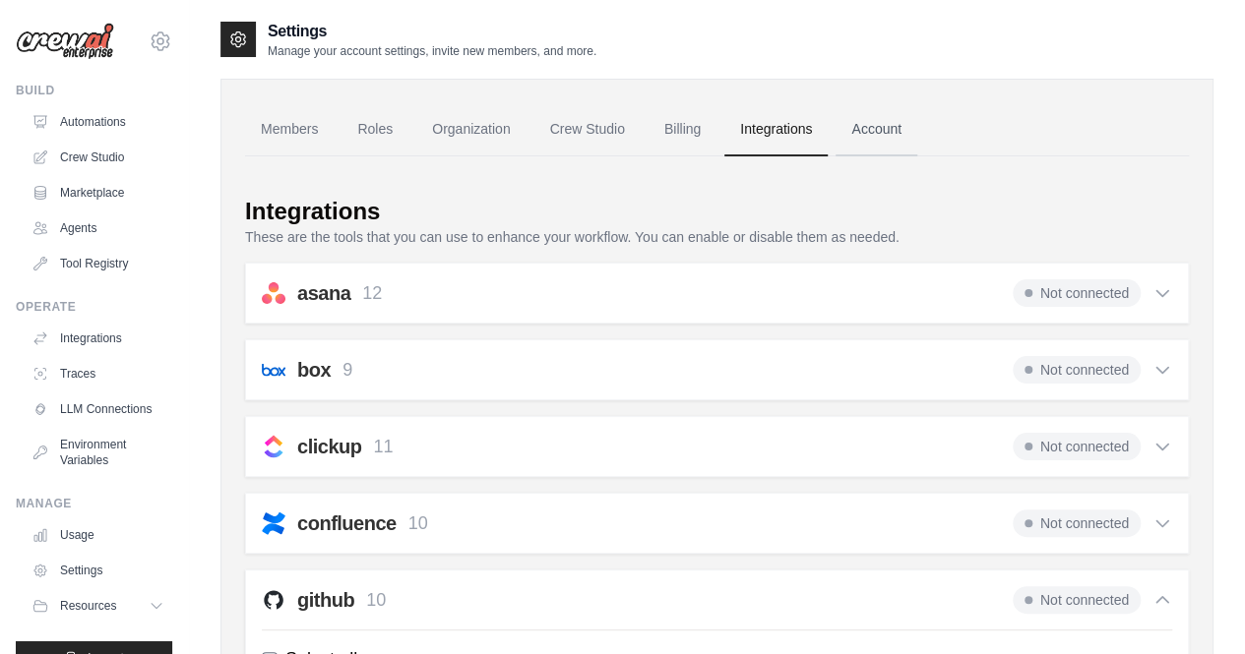
click at [906, 138] on link "Account" at bounding box center [876, 129] width 82 height 53
click at [897, 124] on link "Account" at bounding box center [876, 129] width 82 height 53
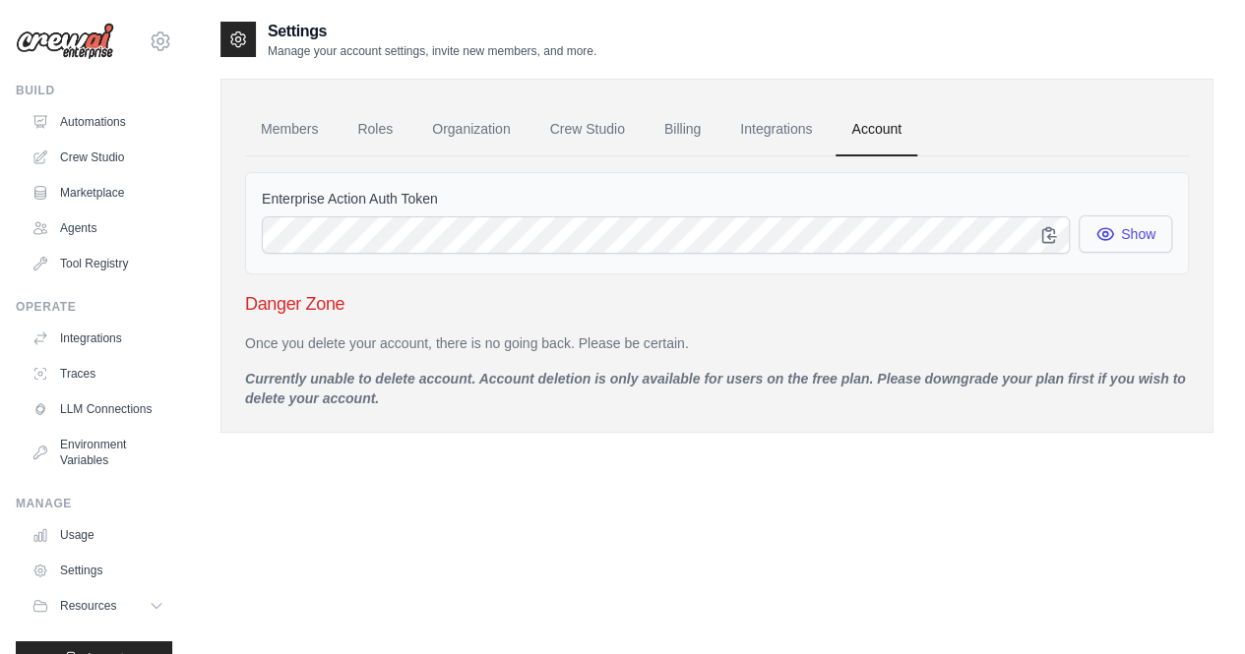
click at [1140, 234] on button "Show" at bounding box center [1124, 233] width 93 height 37
click at [270, 126] on link "Members" at bounding box center [289, 129] width 89 height 53
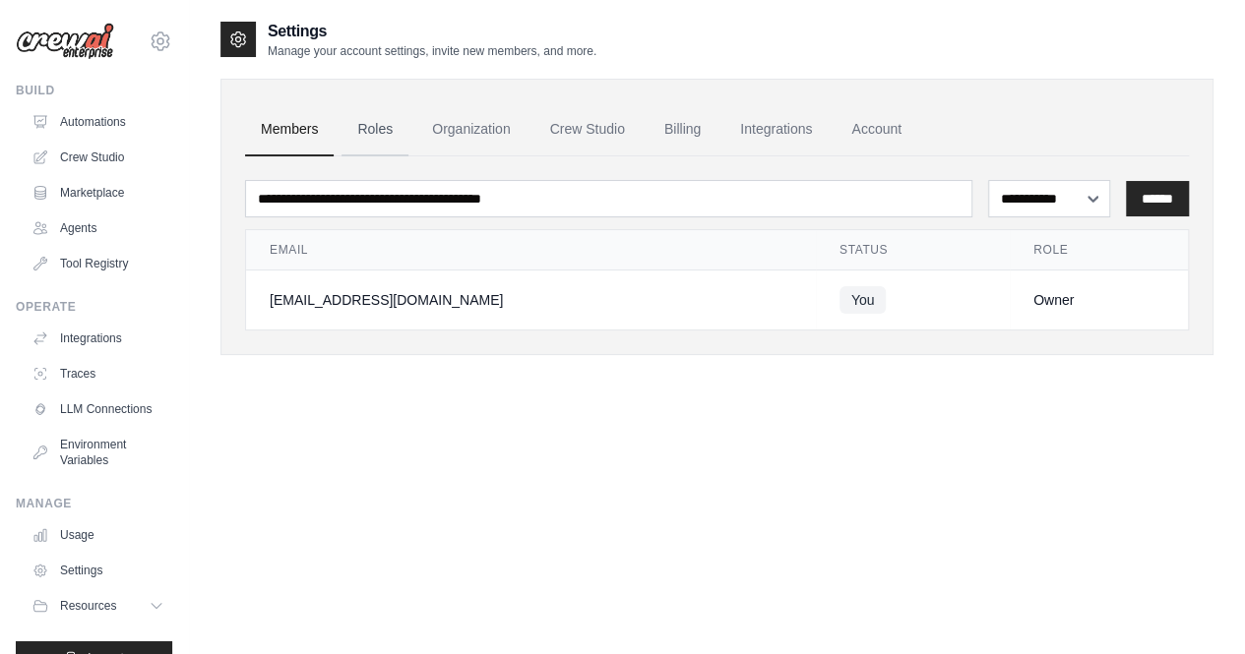
click at [378, 122] on link "Roles" at bounding box center [374, 129] width 67 height 53
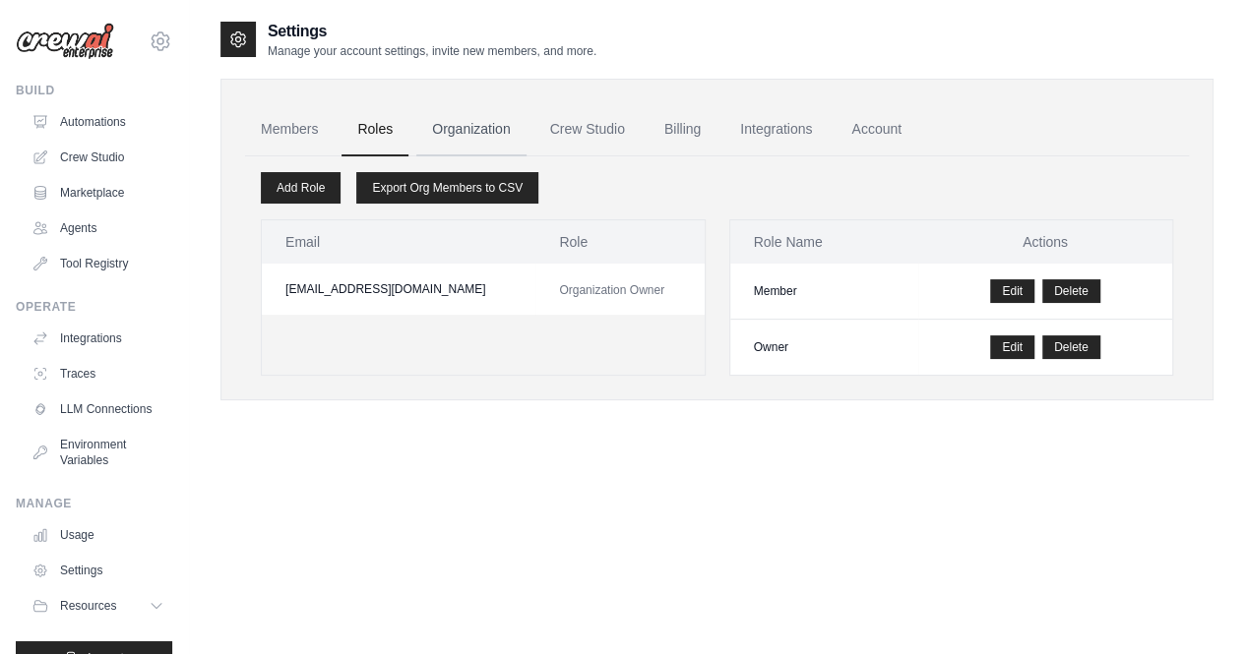
click at [480, 126] on link "Organization" at bounding box center [470, 129] width 109 height 53
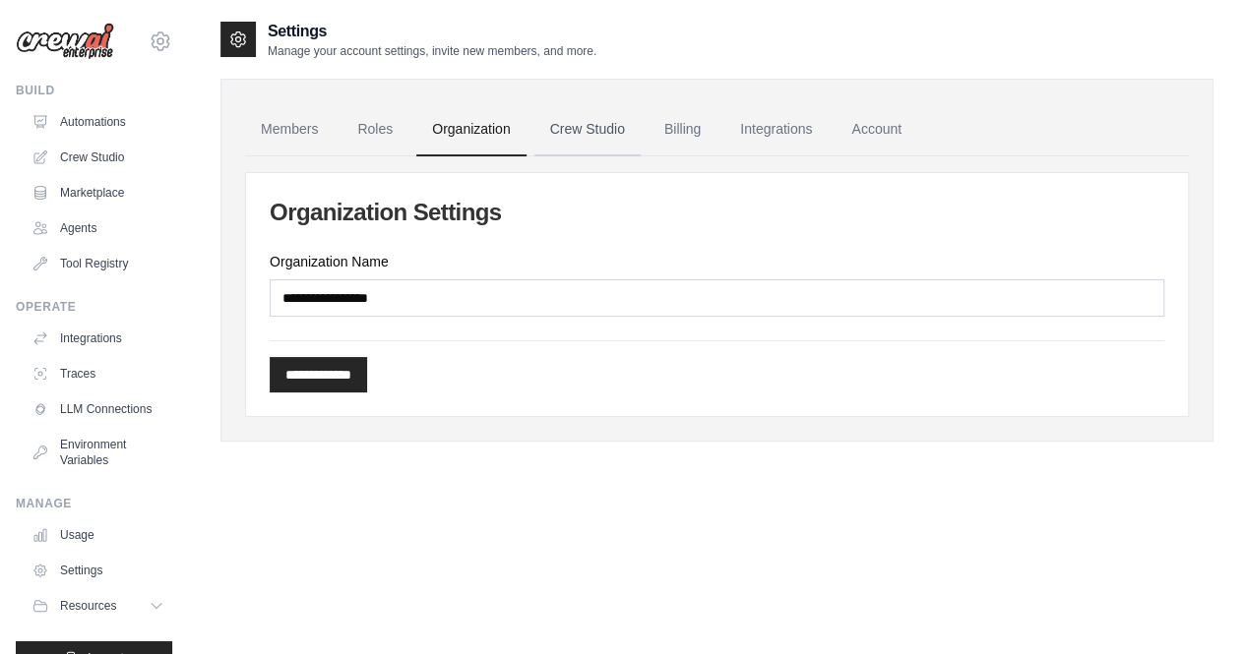
click at [598, 129] on link "Crew Studio" at bounding box center [587, 129] width 106 height 53
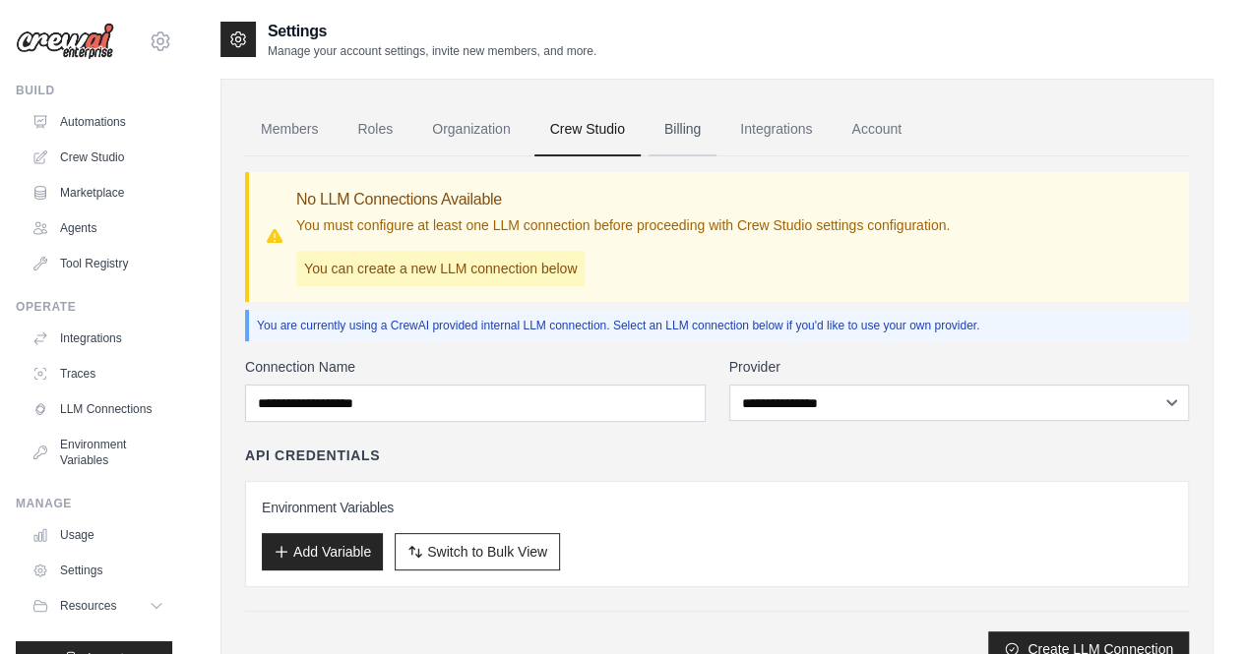
click at [695, 129] on link "Billing" at bounding box center [682, 129] width 68 height 53
